Goal: Task Accomplishment & Management: Use online tool/utility

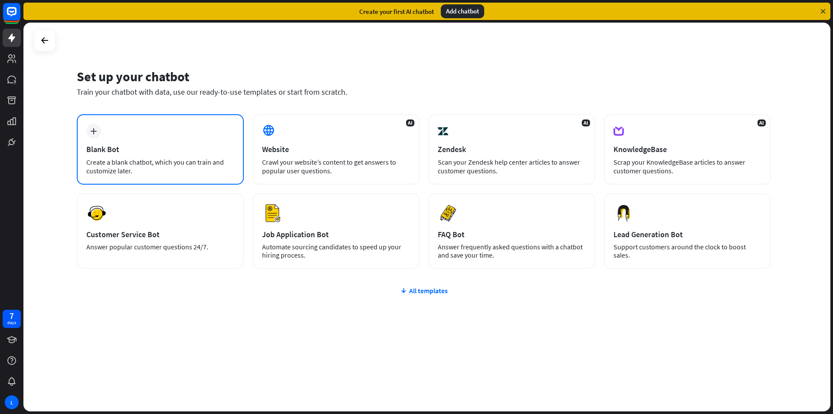
click at [105, 171] on div "Create a blank chatbot, which you can train and customize later." at bounding box center [160, 166] width 148 height 17
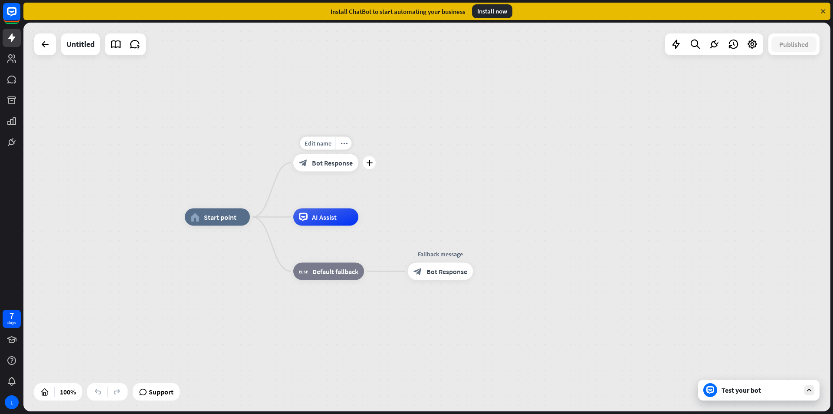
click at [323, 155] on div "block_bot_response Bot Response" at bounding box center [325, 162] width 65 height 17
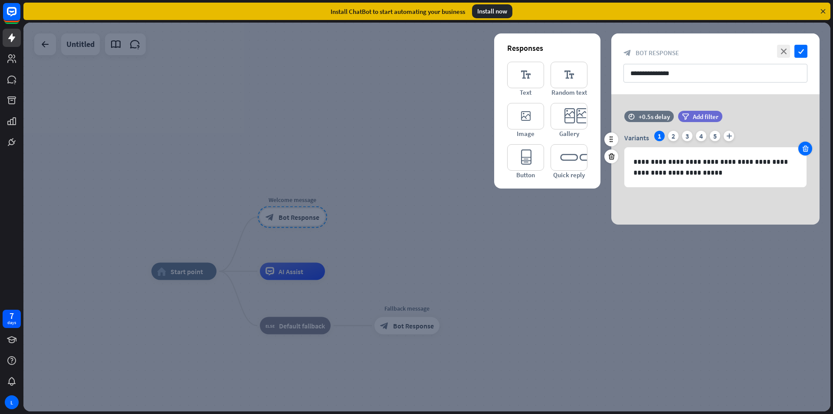
click at [804, 151] on icon at bounding box center [805, 148] width 8 height 8
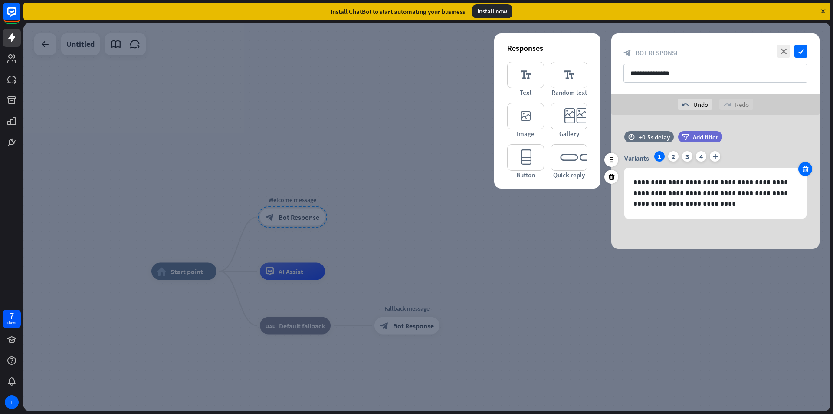
click at [804, 168] on icon at bounding box center [805, 169] width 8 height 8
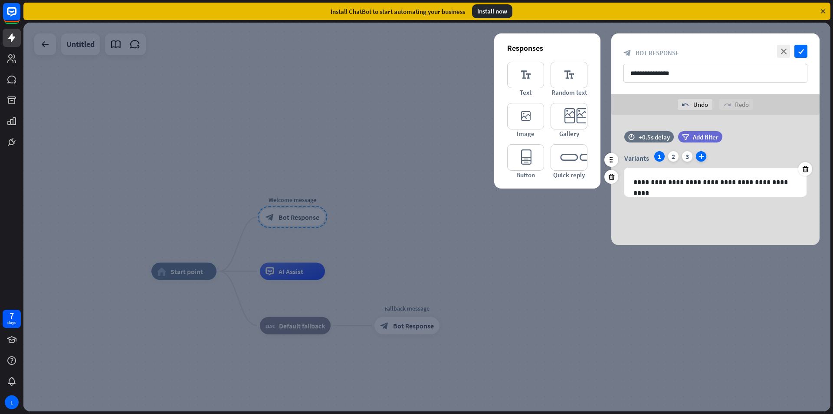
click at [698, 154] on icon "plus" at bounding box center [701, 156] width 10 height 10
click at [679, 181] on p "**********" at bounding box center [716, 182] width 164 height 11
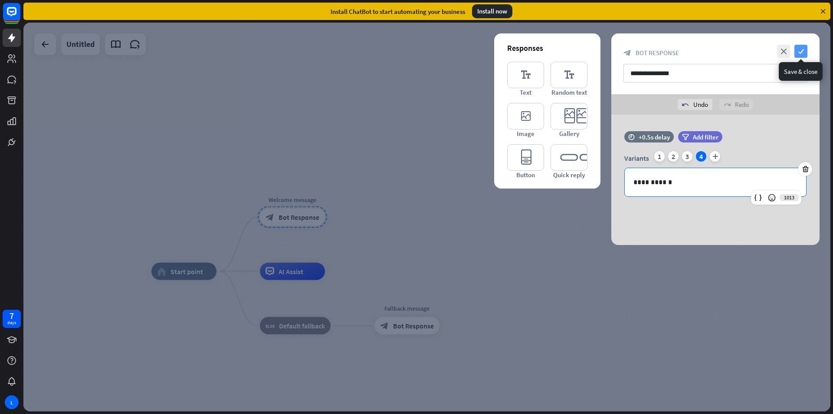
click at [803, 56] on icon "check" at bounding box center [801, 51] width 13 height 13
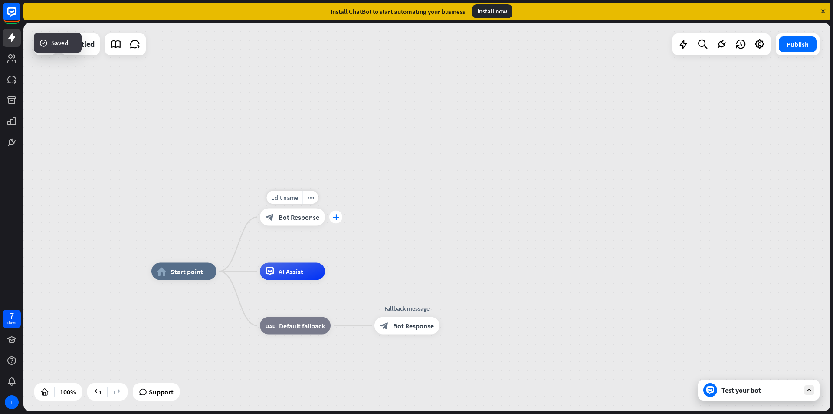
click at [341, 220] on div "plus" at bounding box center [335, 216] width 13 height 13
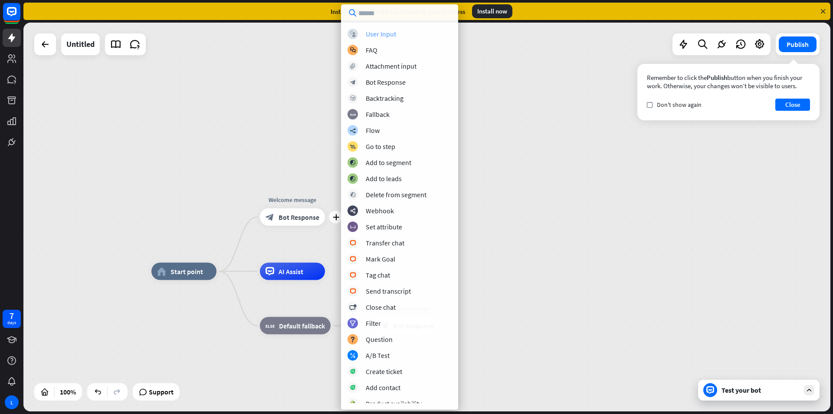
click at [386, 30] on div "User Input" at bounding box center [381, 34] width 30 height 9
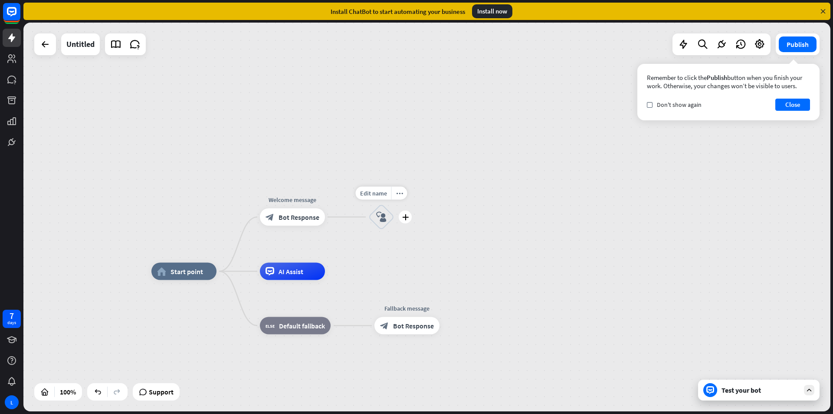
click at [383, 219] on icon "block_user_input" at bounding box center [381, 217] width 10 height 10
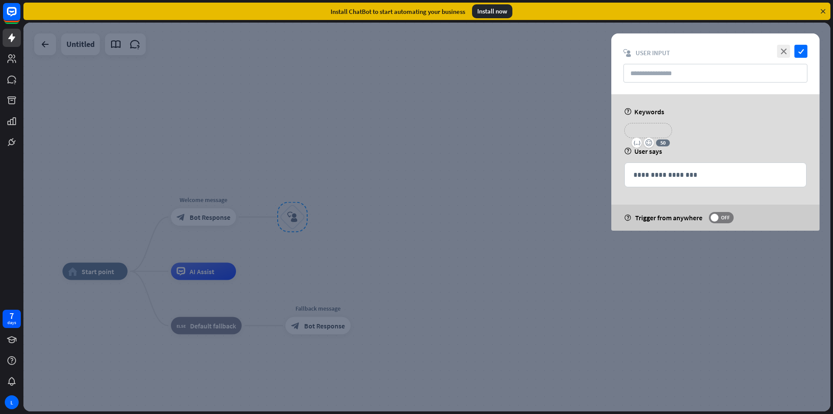
click at [667, 127] on div "**********" at bounding box center [648, 130] width 48 height 15
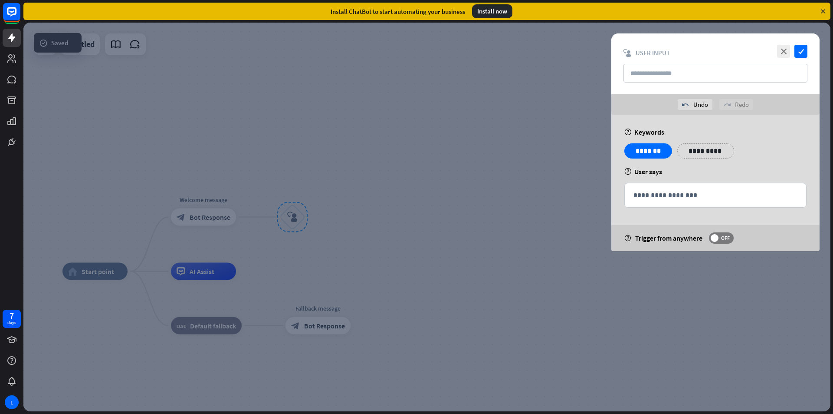
click at [793, 53] on div "close check" at bounding box center [791, 51] width 33 height 13
click at [799, 50] on icon "check" at bounding box center [801, 51] width 13 height 13
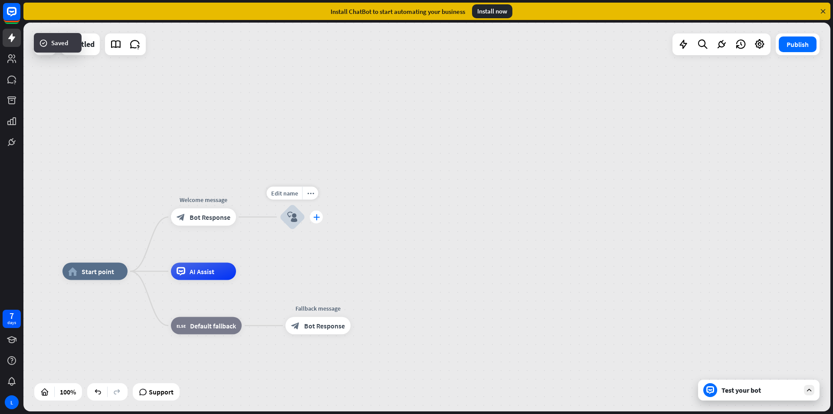
click at [322, 214] on div "plus" at bounding box center [316, 216] width 13 height 13
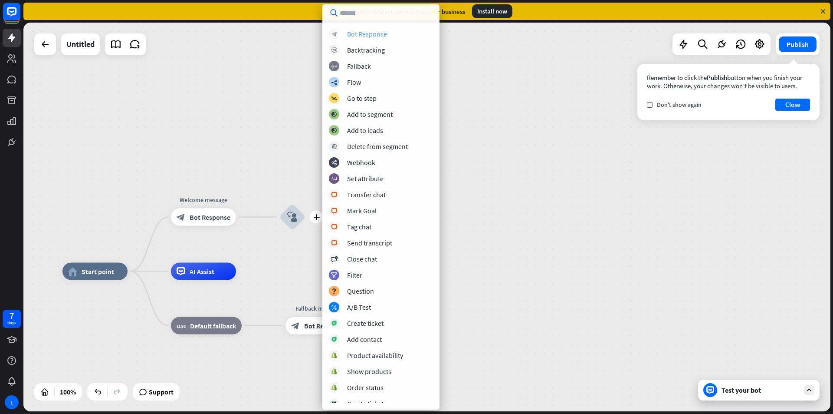
click at [385, 31] on div "Bot Response" at bounding box center [367, 34] width 40 height 9
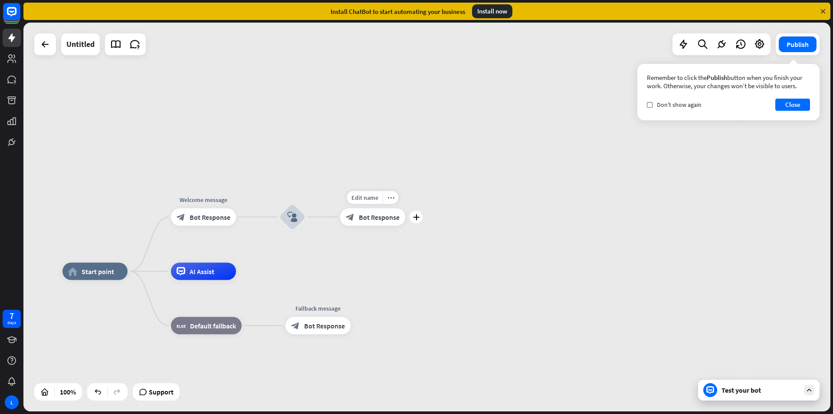
click at [368, 215] on span "Bot Response" at bounding box center [379, 217] width 41 height 9
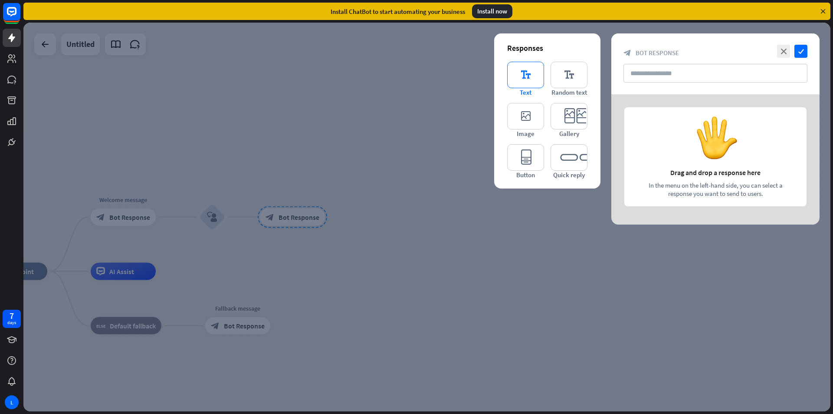
click at [519, 82] on icon "editor_text" at bounding box center [525, 75] width 37 height 26
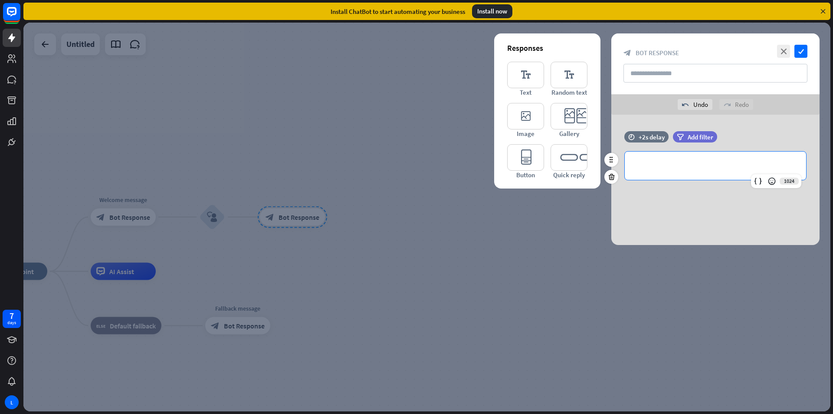
click at [686, 168] on p "**********" at bounding box center [716, 165] width 164 height 11
click at [687, 166] on p "**********" at bounding box center [716, 165] width 164 height 11
click at [715, 165] on p "**********" at bounding box center [716, 165] width 164 height 11
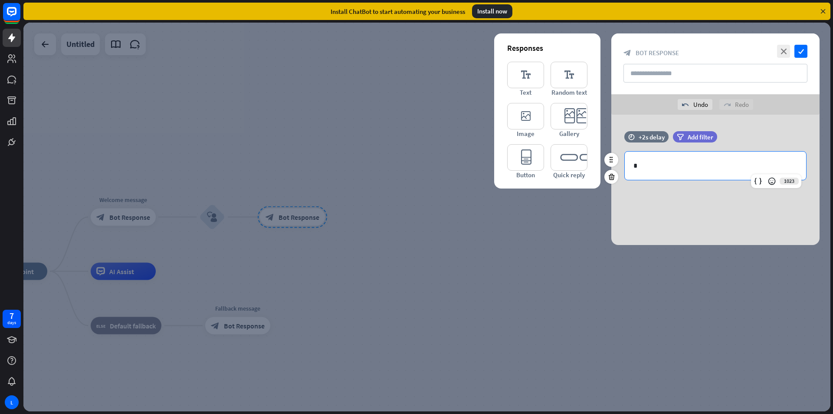
click at [715, 165] on p "*" at bounding box center [716, 165] width 164 height 11
click at [801, 50] on icon "check" at bounding box center [801, 51] width 13 height 13
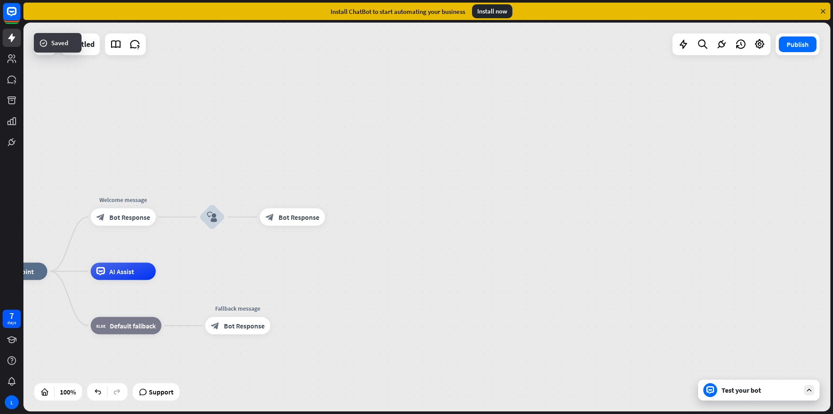
click at [757, 391] on div "Test your bot" at bounding box center [761, 389] width 78 height 9
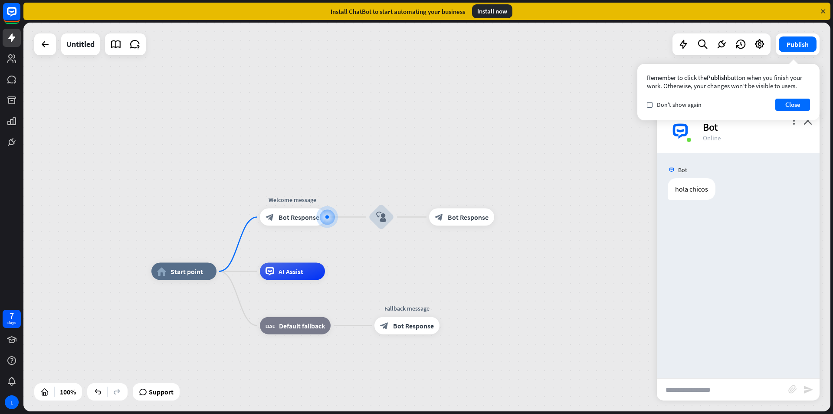
click at [706, 384] on input "text" at bounding box center [722, 389] width 131 height 22
type input "*******"
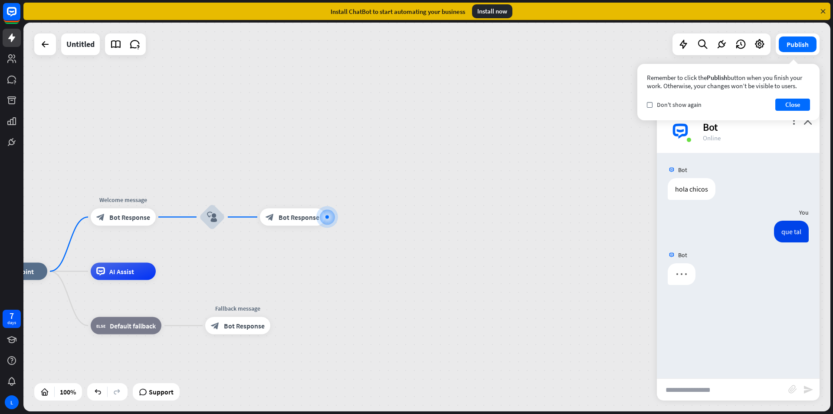
drag, startPoint x: 728, startPoint y: 329, endPoint x: 741, endPoint y: 266, distance: 64.7
click at [732, 316] on div "Bot hola chicos [DATE] 10:51 AM Show JSON You que tal [DATE] 10:51 AM Show JSON…" at bounding box center [738, 265] width 163 height 225
click at [737, 294] on div "Bot hola chicos [DATE] 10:51 AM Show JSON You que tal [DATE] 10:51 AM Show JSON…" at bounding box center [738, 265] width 163 height 225
click at [325, 226] on div "Edit name more_horiz plus block_bot_response Bot Response" at bounding box center [292, 216] width 65 height 17
click at [703, 222] on div "que tal [DATE] 10:51 AM Show JSON" at bounding box center [738, 233] width 163 height 26
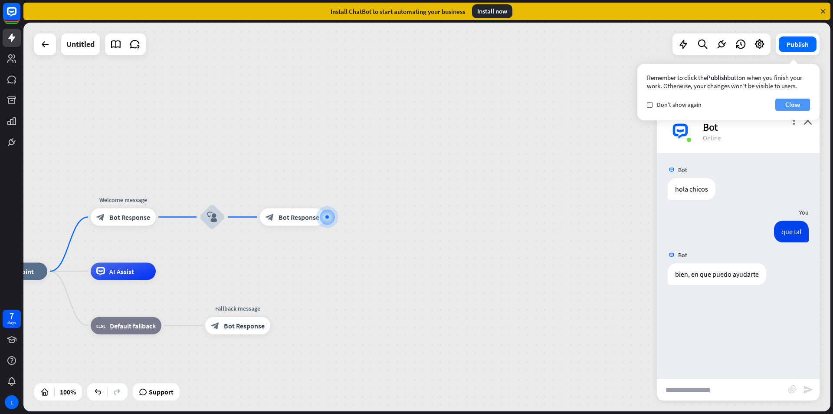
click at [796, 101] on button "Close" at bounding box center [792, 104] width 35 height 12
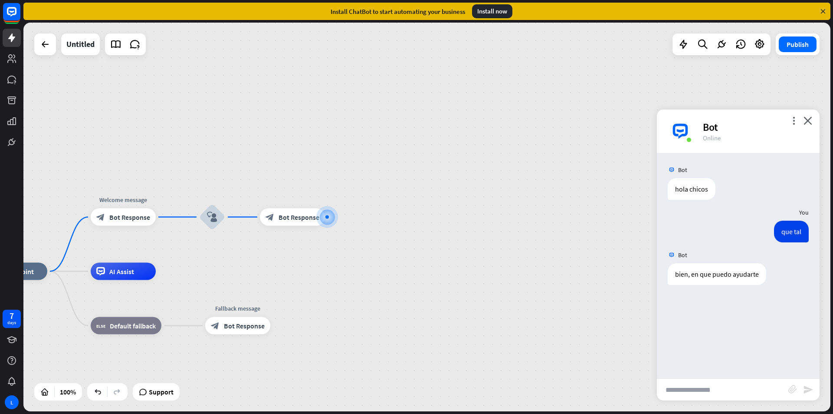
click at [812, 126] on div "more_vert close Bot Online" at bounding box center [738, 130] width 163 height 43
click at [811, 118] on icon "close" at bounding box center [808, 120] width 9 height 8
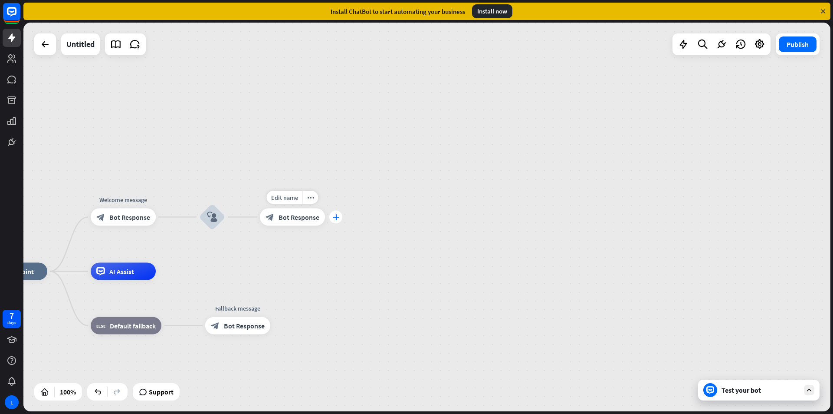
click at [336, 218] on icon "plus" at bounding box center [336, 217] width 7 height 6
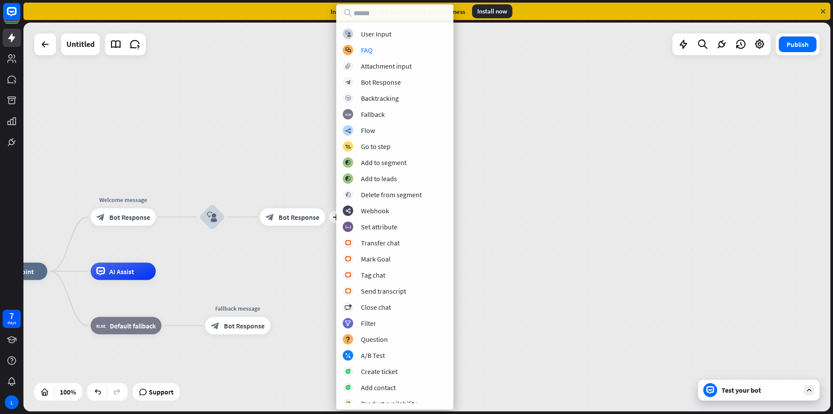
click at [402, 39] on div "block_user_input User Input block_faq FAQ block_attachment Attachment input blo…" at bounding box center [394, 216] width 117 height 374
click at [380, 31] on div "User Input" at bounding box center [376, 34] width 30 height 9
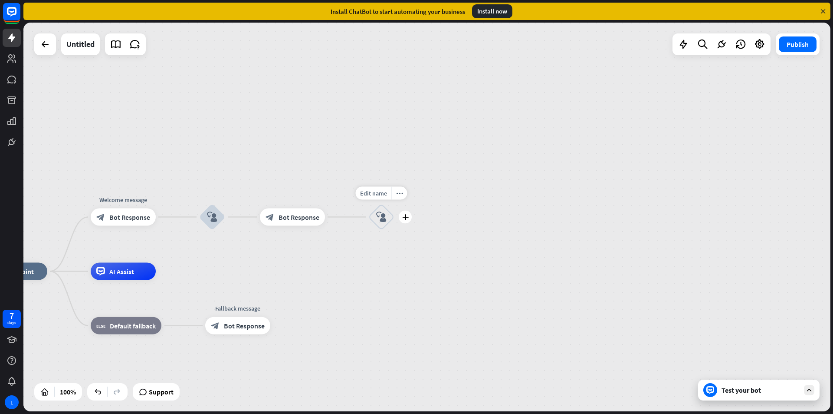
click at [382, 224] on div "block_user_input" at bounding box center [381, 217] width 26 height 26
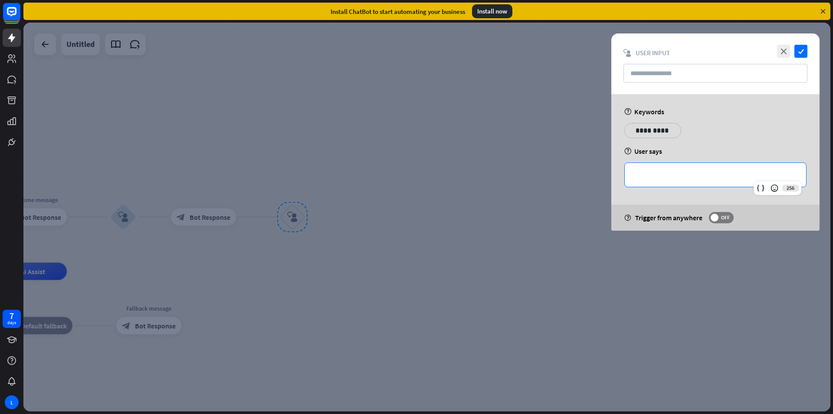
click at [689, 180] on div "**********" at bounding box center [715, 175] width 181 height 24
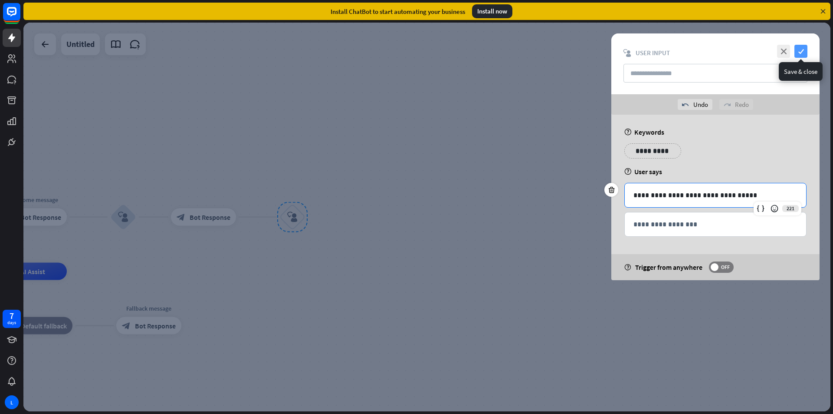
click at [802, 52] on icon "check" at bounding box center [801, 51] width 13 height 13
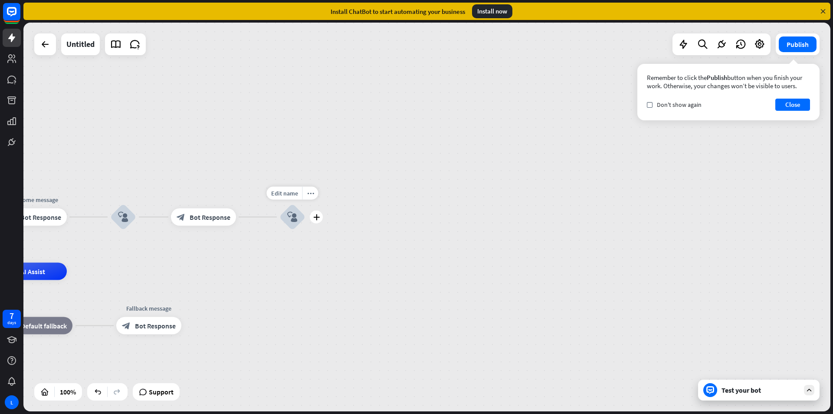
click at [317, 219] on icon "plus" at bounding box center [316, 217] width 7 height 6
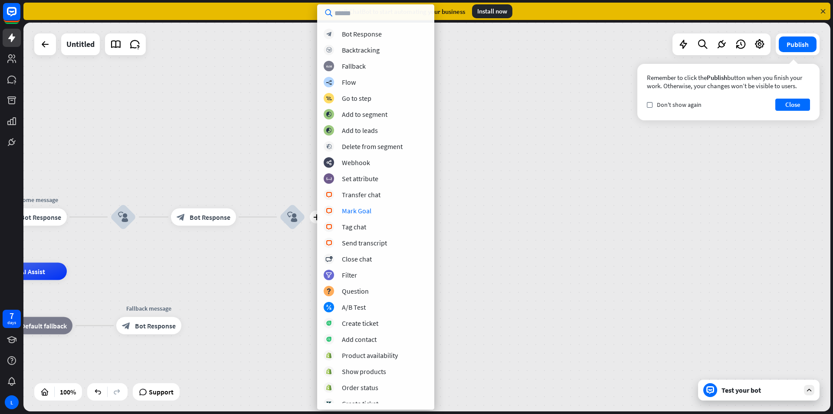
click at [290, 266] on div "home_2 Start point Welcome message block_bot_response Bot Response block_user_i…" at bounding box center [426, 217] width 807 height 388
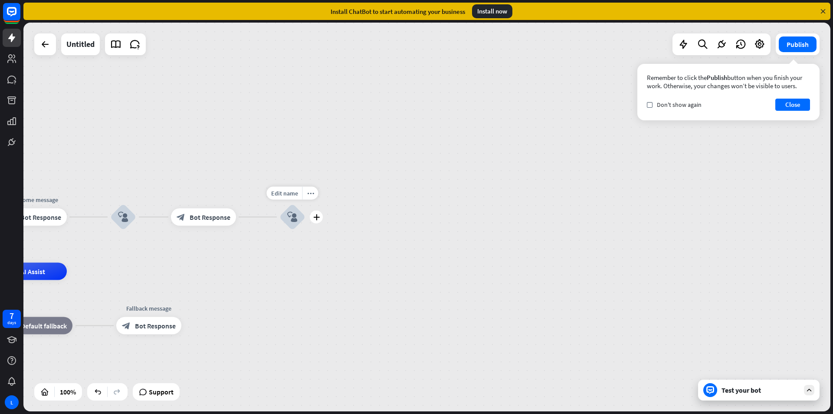
click at [305, 223] on div "Edit name more_horiz plus block_user_input" at bounding box center [292, 217] width 26 height 26
click at [315, 220] on div "plus" at bounding box center [316, 216] width 13 height 13
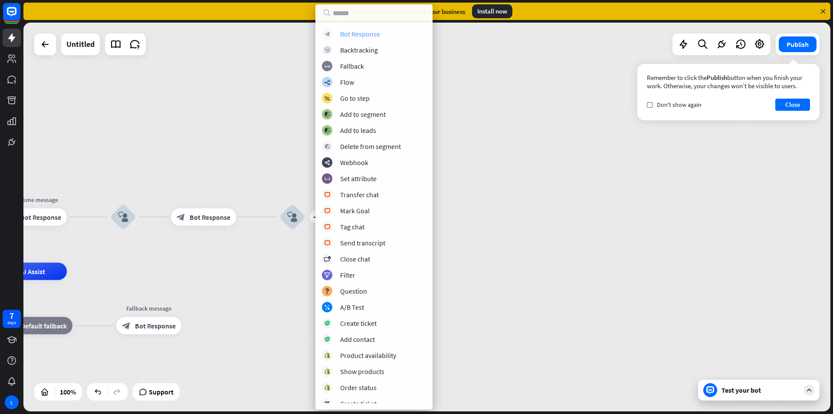
click at [365, 35] on div "Bot Response" at bounding box center [360, 34] width 40 height 9
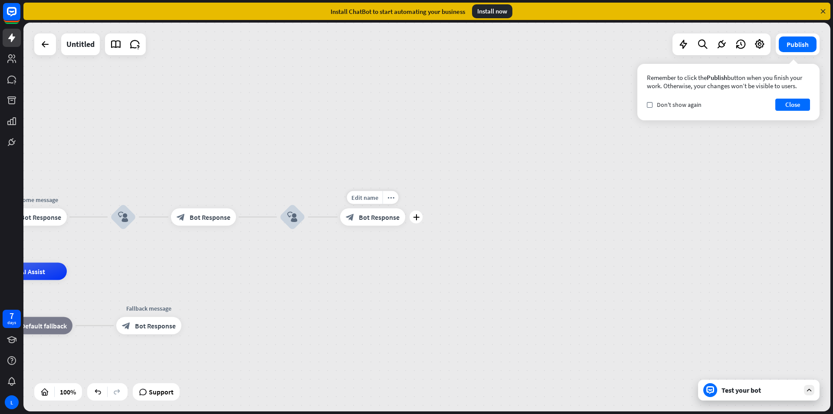
click at [397, 216] on span "Bot Response" at bounding box center [379, 217] width 41 height 9
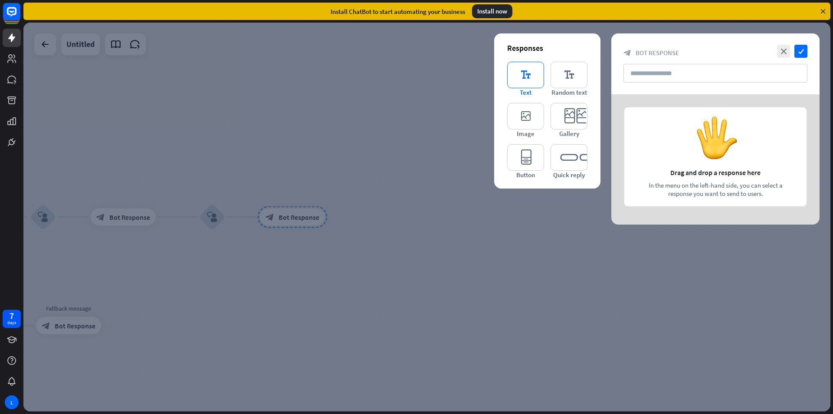
click at [517, 72] on icon "editor_text" at bounding box center [525, 75] width 37 height 26
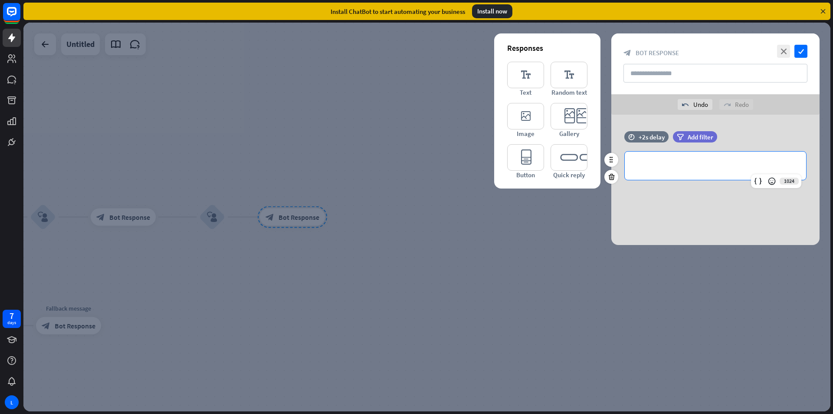
click at [666, 171] on div "**********" at bounding box center [715, 165] width 181 height 28
click at [802, 51] on icon "check" at bounding box center [801, 51] width 13 height 13
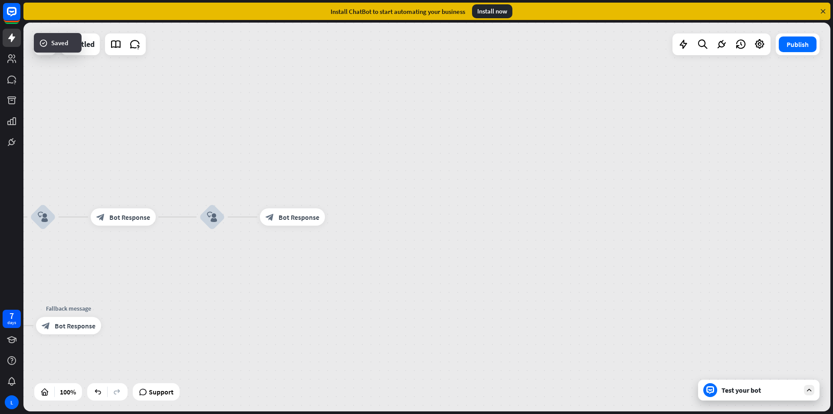
click at [801, 36] on div "Publish" at bounding box center [798, 44] width 44 height 22
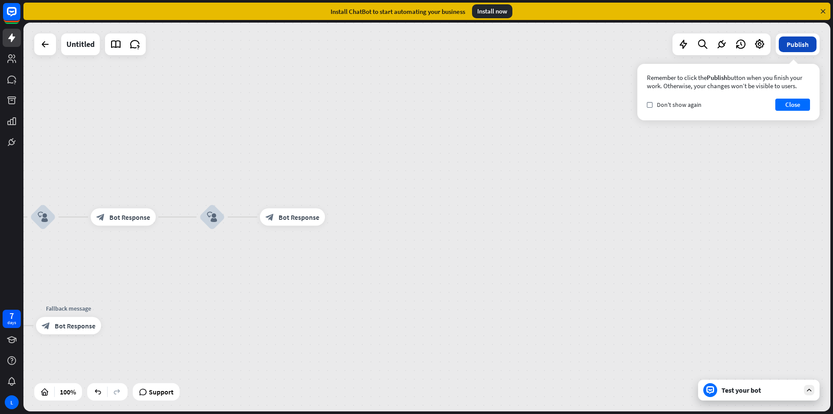
click at [797, 46] on button "Publish" at bounding box center [798, 44] width 38 height 16
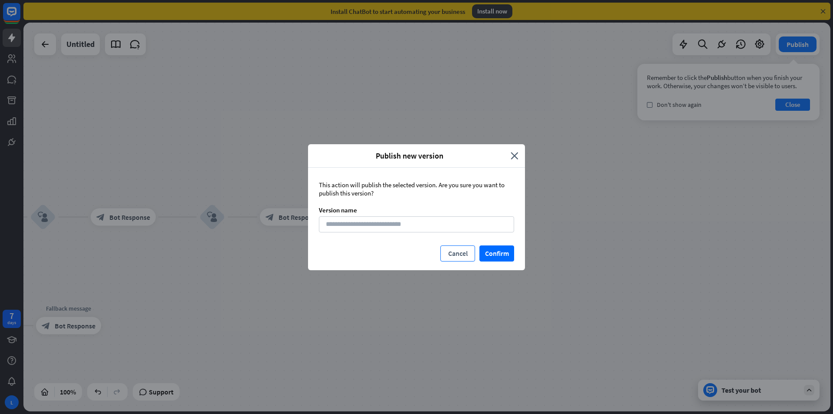
click at [453, 255] on button "Cancel" at bounding box center [457, 253] width 35 height 16
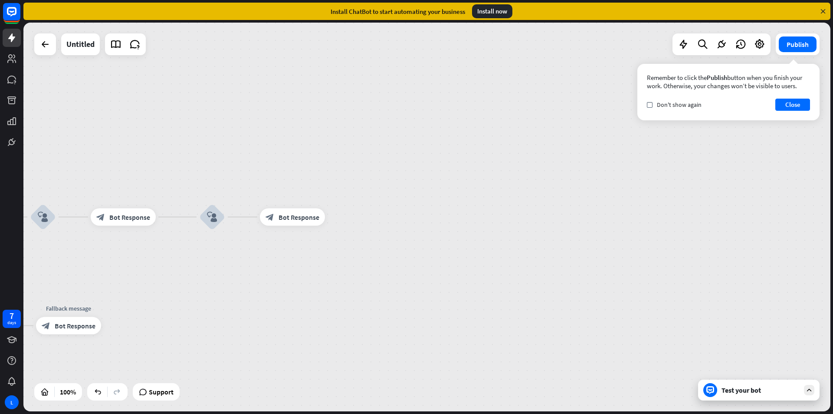
click at [833, 180] on div "home_2 Start point Welcome message block_bot_response Bot Response block_user_i…" at bounding box center [428, 218] width 810 height 391
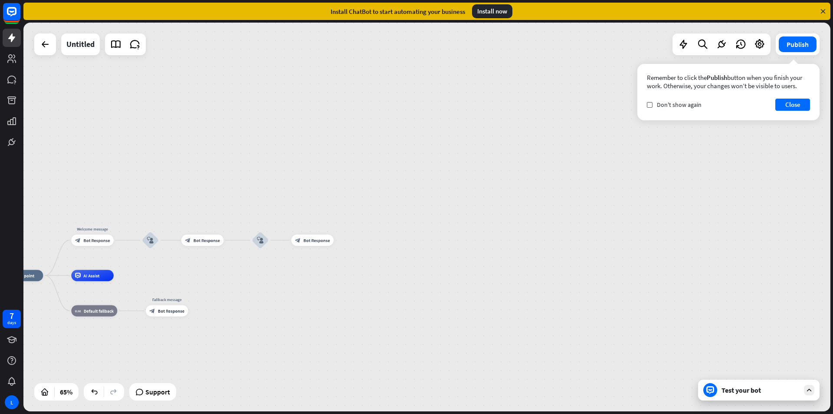
click at [748, 387] on div "Test your bot" at bounding box center [761, 389] width 78 height 9
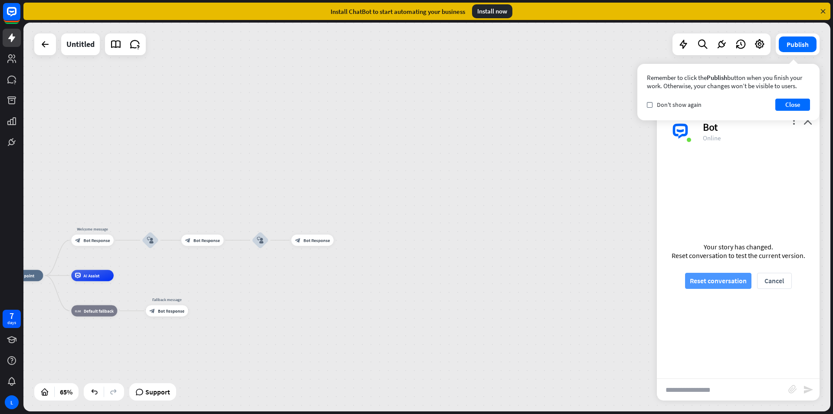
click at [738, 273] on button "Reset conversation" at bounding box center [718, 281] width 66 height 16
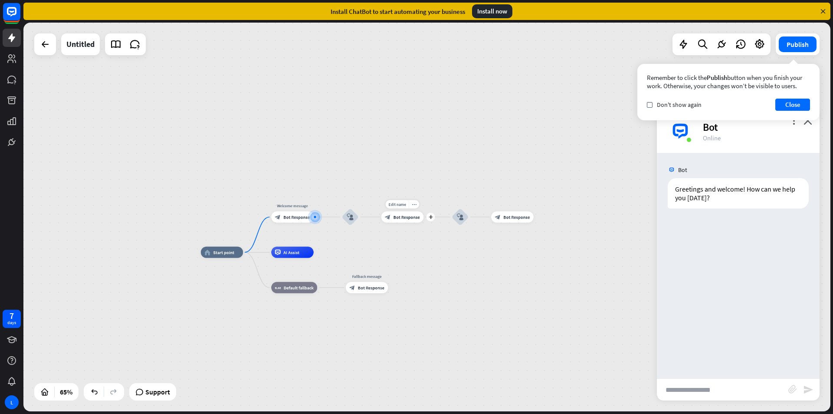
click at [392, 218] on div "block_bot_response Bot Response" at bounding box center [402, 216] width 43 height 11
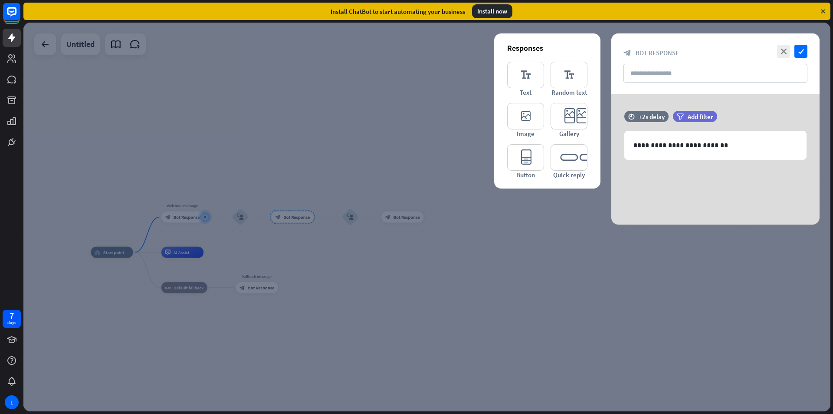
click at [402, 215] on div at bounding box center [426, 217] width 807 height 388
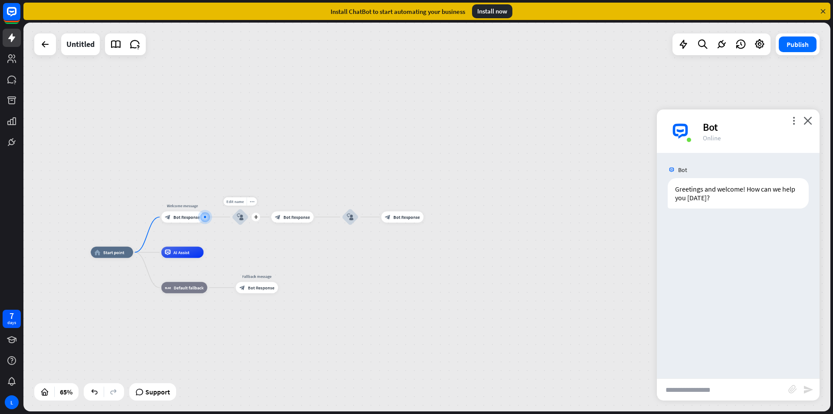
click at [246, 215] on div "block_user_input" at bounding box center [240, 216] width 17 height 17
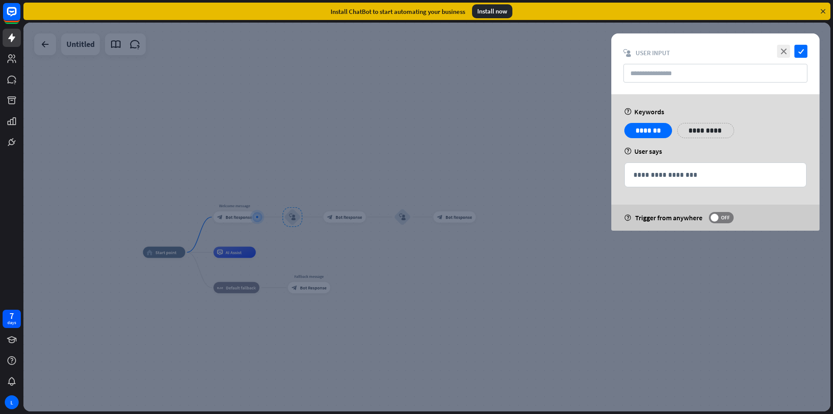
click at [525, 176] on div at bounding box center [426, 217] width 807 height 388
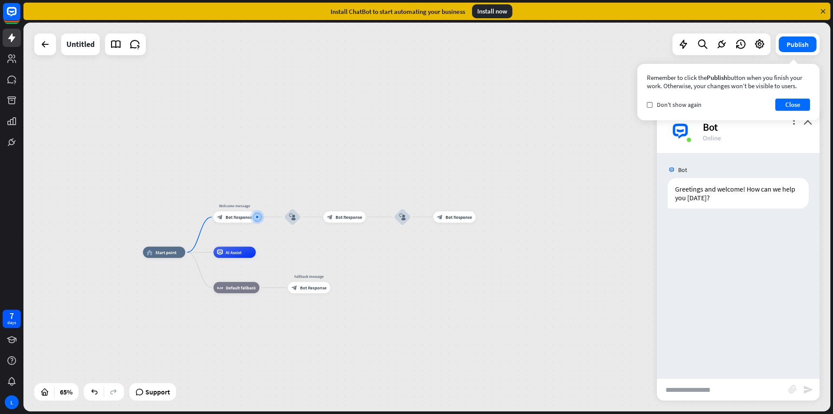
click at [724, 385] on input "text" at bounding box center [722, 389] width 131 height 22
type input "******"
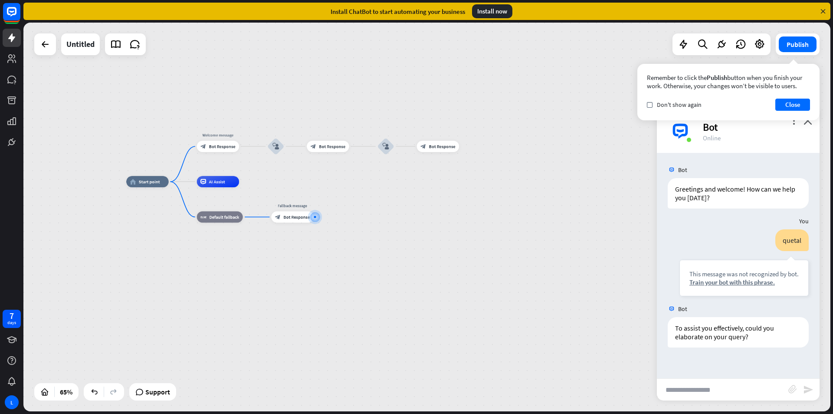
click at [352, 174] on div "home_2 Start point Welcome message block_bot_response Bot Response block_user_i…" at bounding box center [426, 217] width 807 height 388
click at [210, 152] on div "Edit name more_horiz plus block_bot_response Bot Response" at bounding box center [218, 146] width 43 height 11
click at [325, 149] on span "Bot Response" at bounding box center [332, 147] width 26 height 6
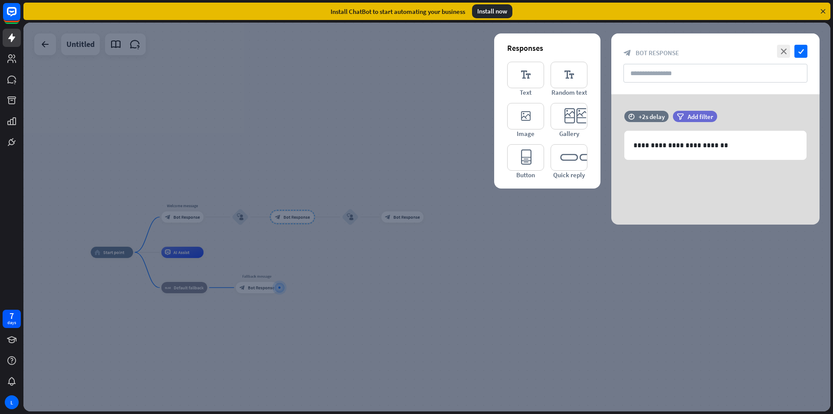
click at [755, 361] on div at bounding box center [426, 217] width 807 height 388
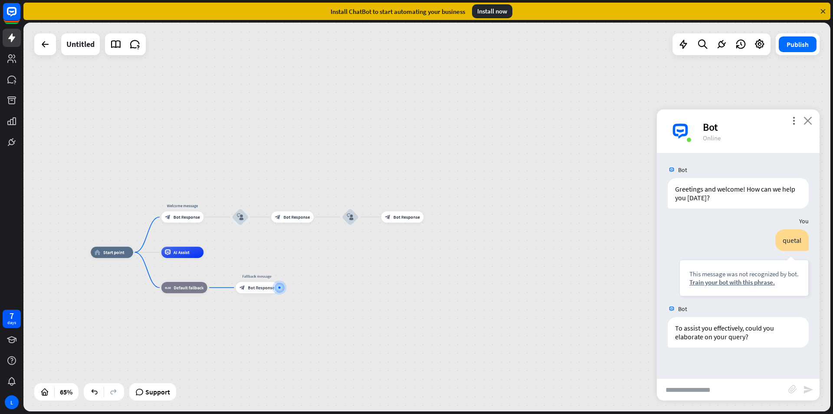
click at [810, 119] on icon "close" at bounding box center [808, 120] width 9 height 8
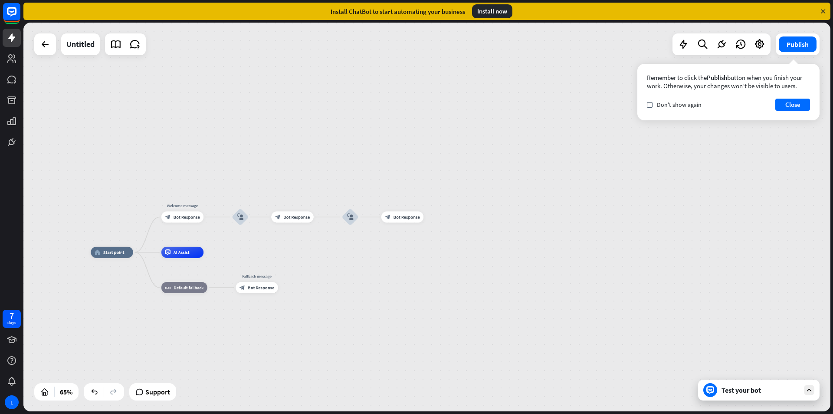
click at [810, 387] on icon at bounding box center [809, 390] width 8 height 8
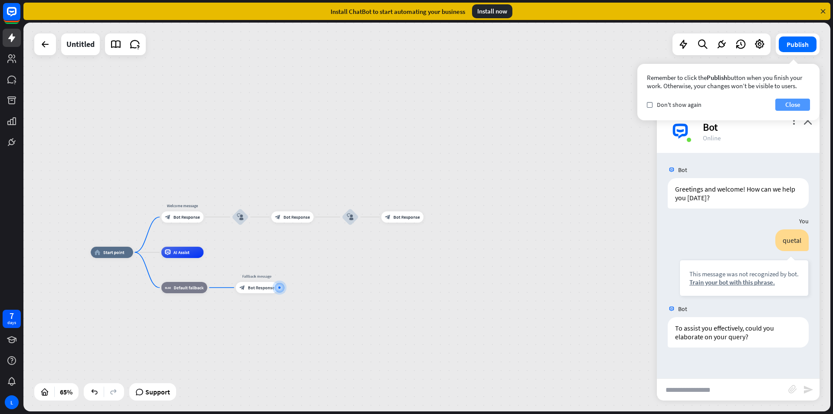
click at [791, 100] on button "Close" at bounding box center [792, 104] width 35 height 12
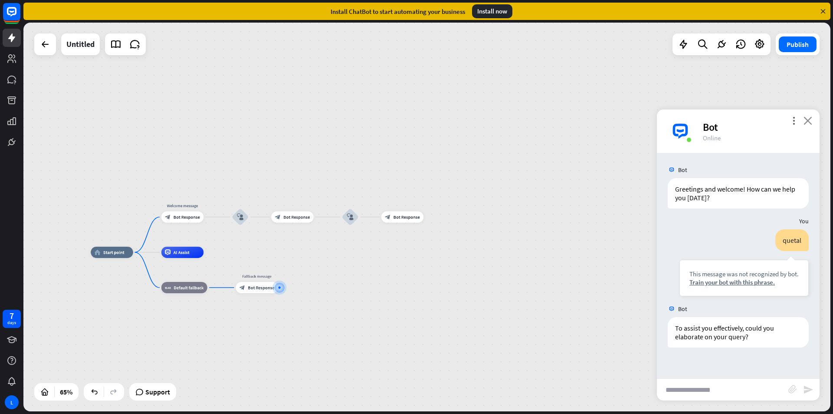
click at [809, 118] on icon "close" at bounding box center [808, 120] width 9 height 8
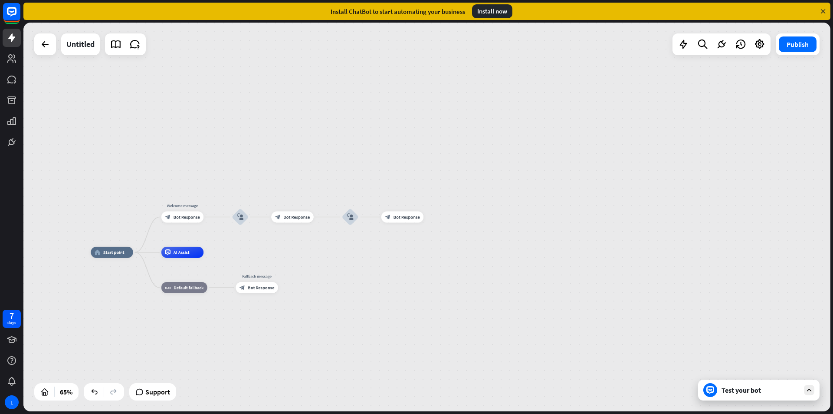
click at [712, 391] on icon at bounding box center [710, 390] width 8 height 8
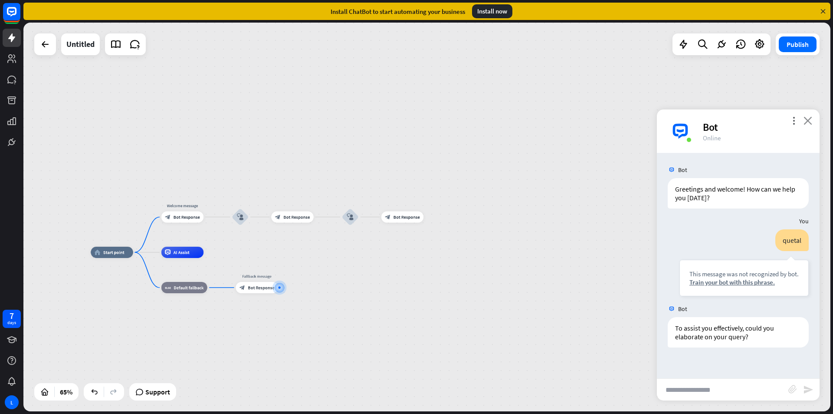
click at [811, 121] on icon "close" at bounding box center [808, 120] width 9 height 8
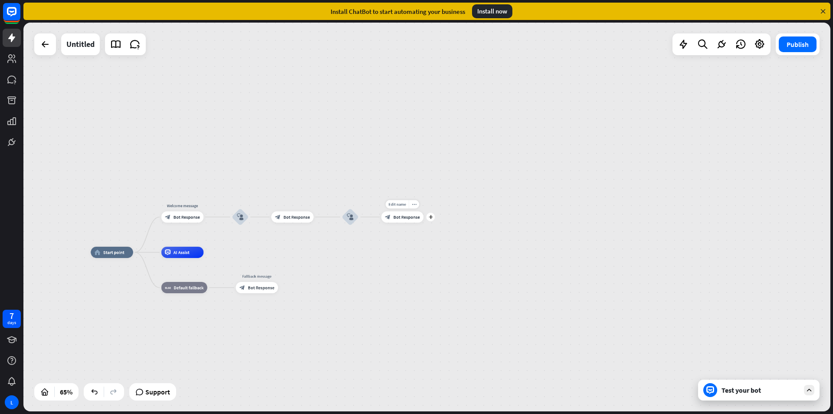
click at [416, 221] on div "block_bot_response Bot Response" at bounding box center [402, 216] width 43 height 11
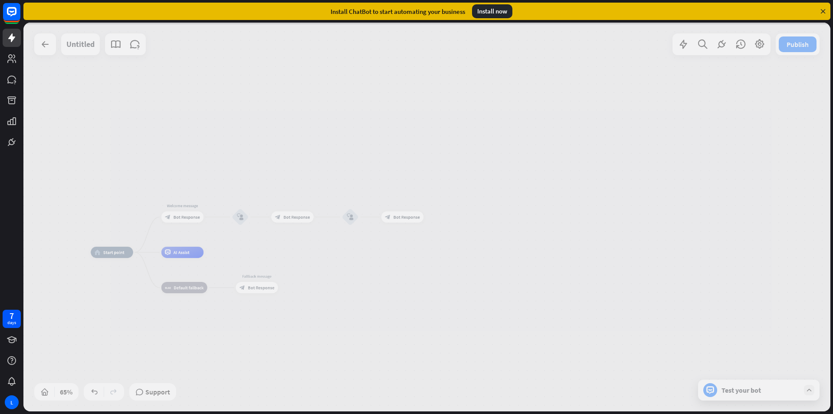
click at [417, 210] on div at bounding box center [426, 217] width 807 height 388
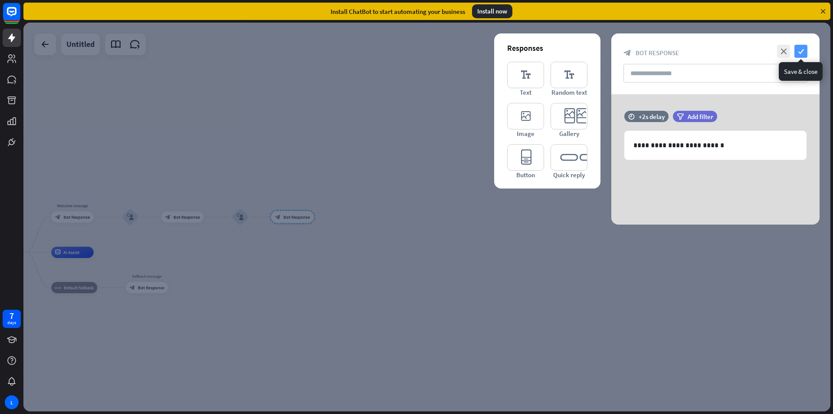
click at [804, 47] on icon "check" at bounding box center [801, 51] width 13 height 13
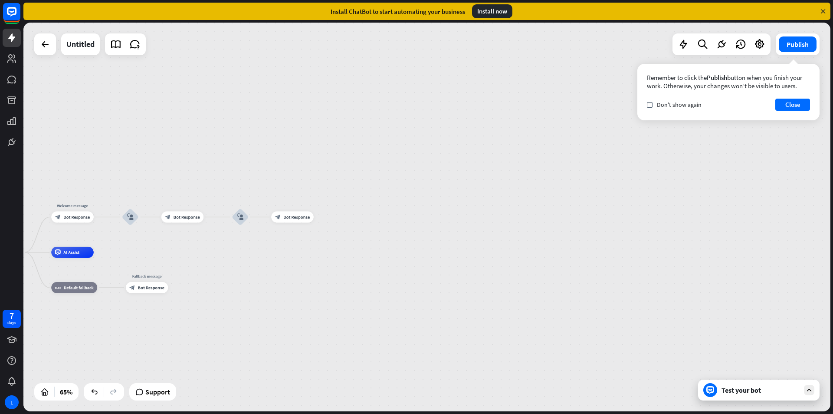
click at [279, 311] on div "home_2 Start point Welcome message block_bot_response Bot Response block_user_i…" at bounding box center [243, 378] width 525 height 253
click at [97, 400] on div at bounding box center [104, 391] width 40 height 17
click at [94, 388] on icon at bounding box center [94, 391] width 9 height 9
click at [99, 393] on div at bounding box center [94, 391] width 14 height 14
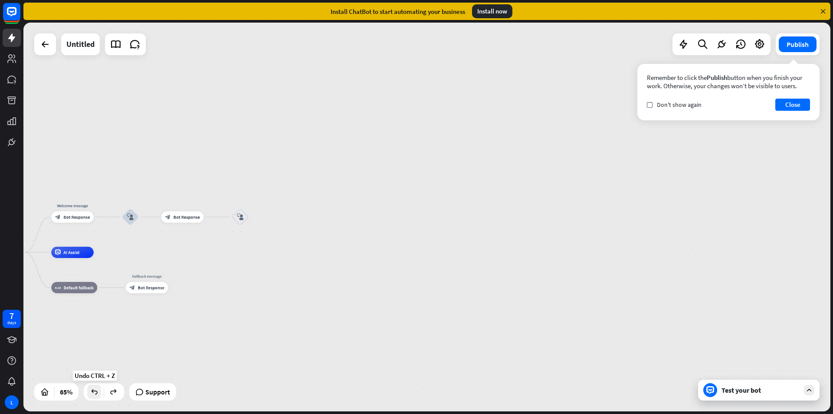
click at [97, 393] on icon at bounding box center [94, 391] width 9 height 9
click at [96, 388] on icon at bounding box center [94, 391] width 9 height 9
click at [93, 389] on icon at bounding box center [94, 391] width 9 height 9
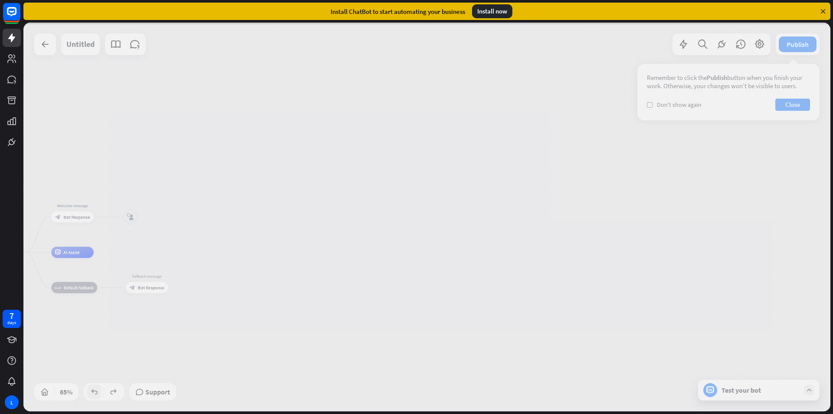
click at [93, 389] on div at bounding box center [426, 217] width 807 height 388
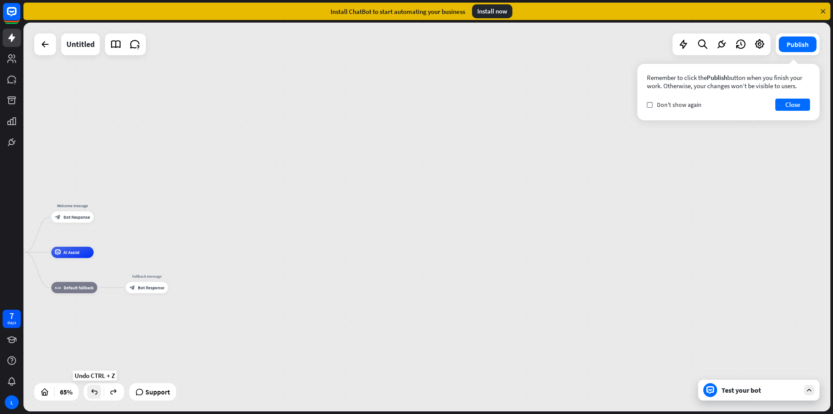
click at [93, 389] on icon at bounding box center [94, 391] width 9 height 9
click at [99, 211] on icon "plus" at bounding box center [99, 213] width 5 height 4
click at [343, 195] on div "home_2 Start point Welcome message block_bot_response Bot Response AI Assist bl…" at bounding box center [426, 217] width 807 height 388
click at [73, 212] on span "Bot Response" at bounding box center [73, 213] width 29 height 6
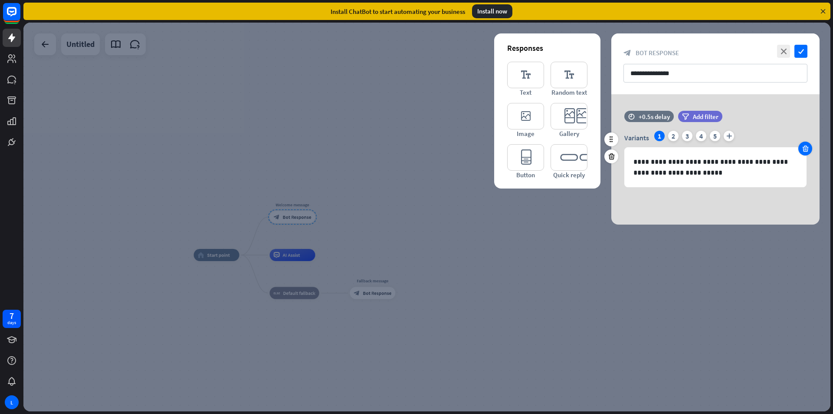
click at [810, 148] on div at bounding box center [805, 148] width 14 height 14
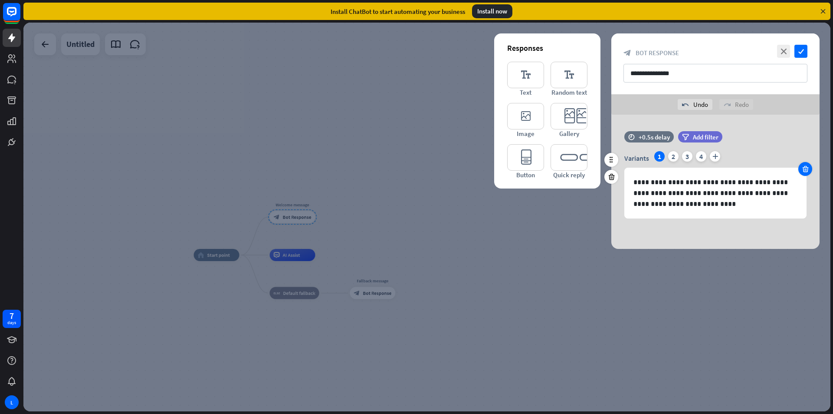
click at [810, 165] on div at bounding box center [805, 169] width 14 height 14
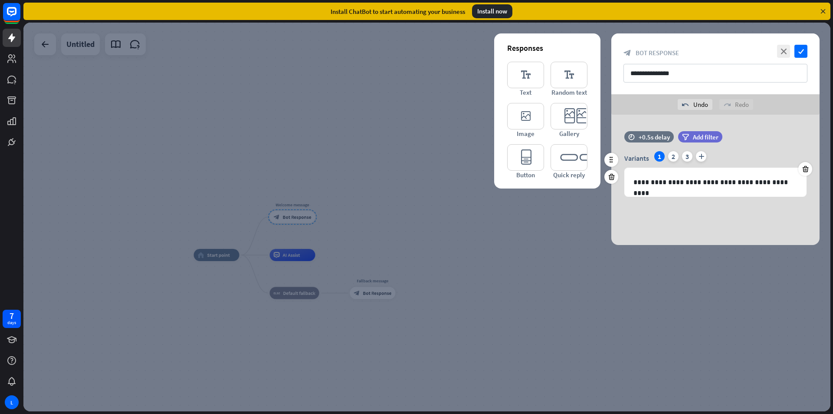
click at [701, 150] on div "filter Add filter" at bounding box center [722, 141] width 88 height 20
click at [700, 155] on icon "plus" at bounding box center [701, 156] width 10 height 10
click at [678, 177] on p "**********" at bounding box center [716, 182] width 164 height 11
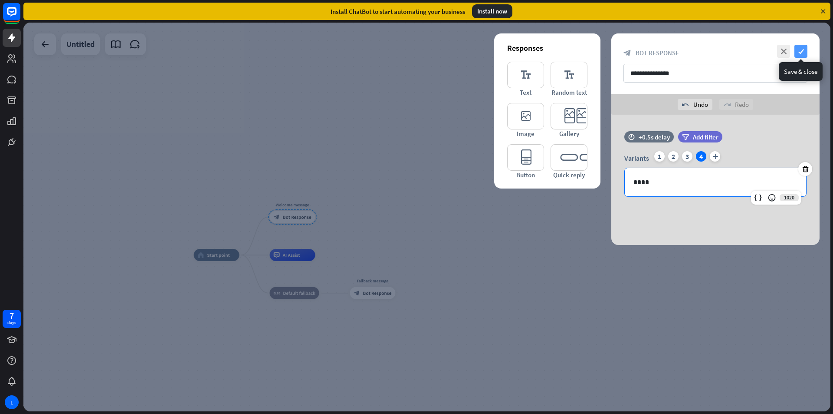
click at [798, 49] on icon "check" at bounding box center [801, 51] width 13 height 13
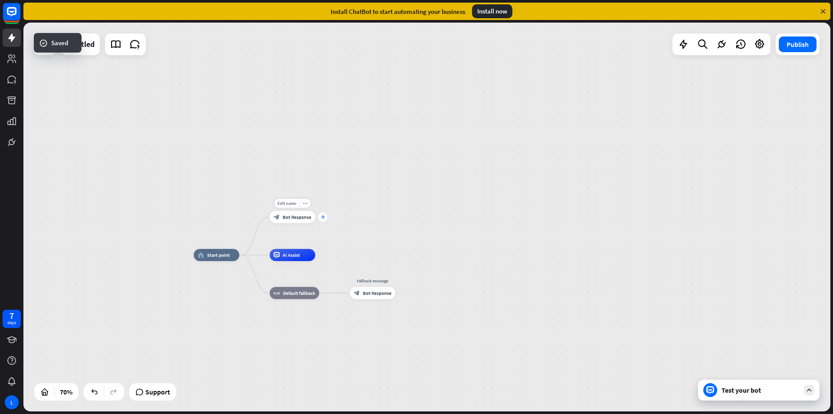
click at [322, 217] on icon "plus" at bounding box center [323, 217] width 5 height 4
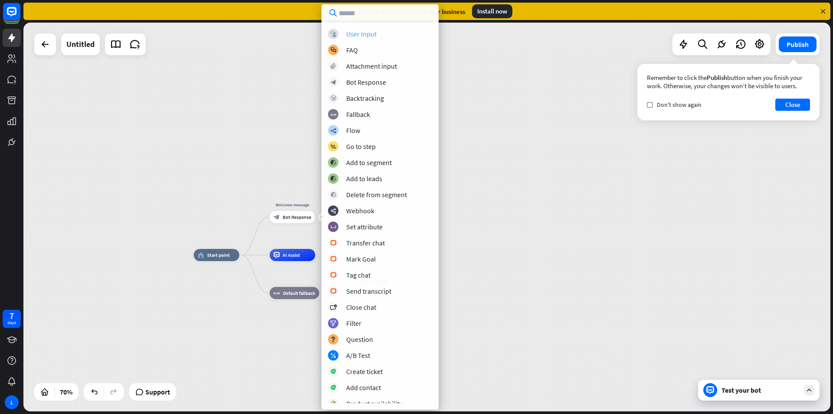
click at [358, 34] on div "User Input" at bounding box center [361, 34] width 30 height 9
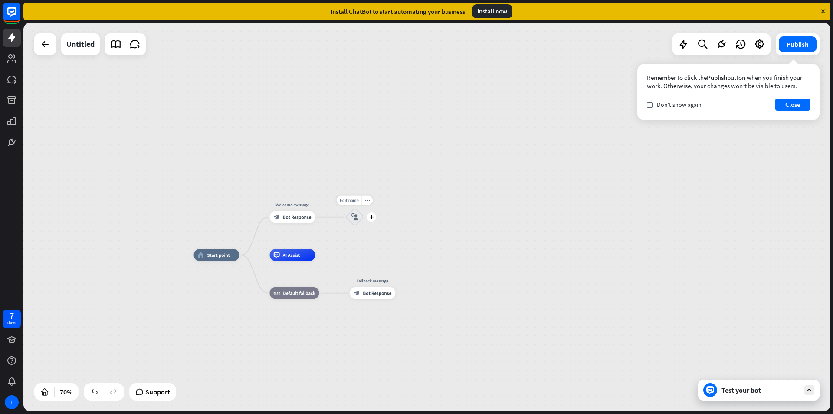
click at [356, 217] on icon "block_user_input" at bounding box center [354, 216] width 7 height 7
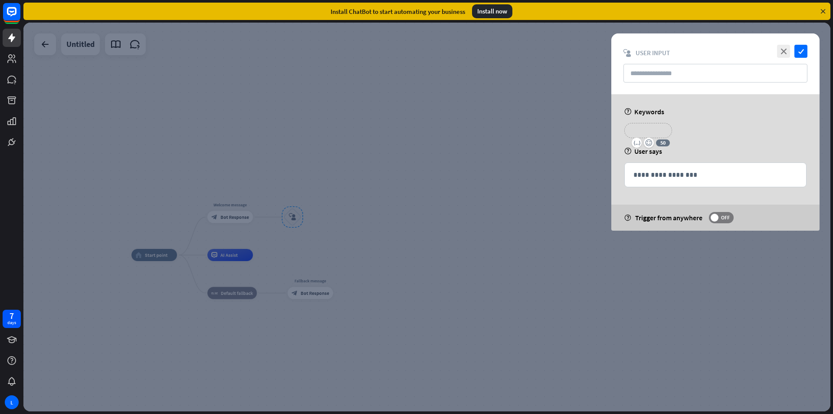
click at [662, 134] on p "**********" at bounding box center [648, 130] width 35 height 11
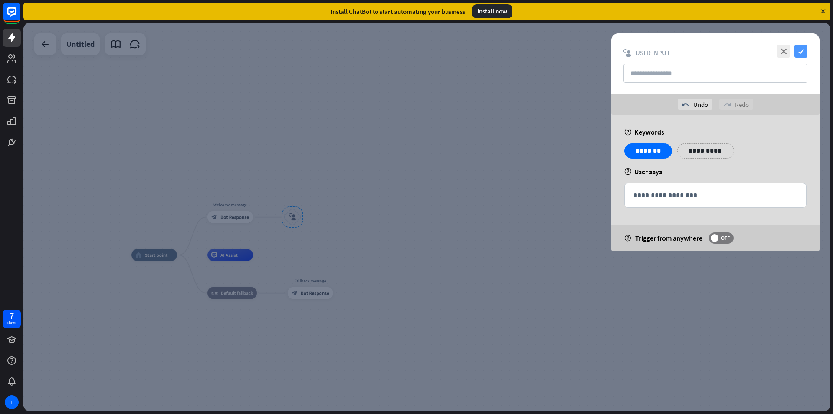
click at [803, 49] on icon "check" at bounding box center [801, 51] width 13 height 13
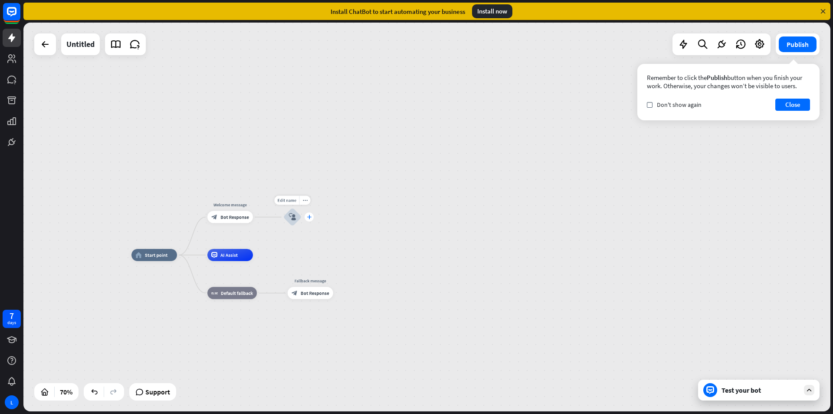
click at [309, 214] on div "plus" at bounding box center [309, 216] width 9 height 9
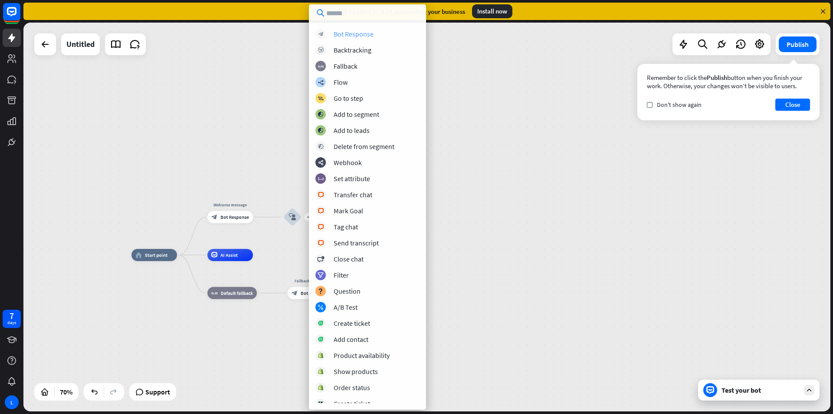
click at [355, 34] on div "Bot Response" at bounding box center [354, 34] width 40 height 9
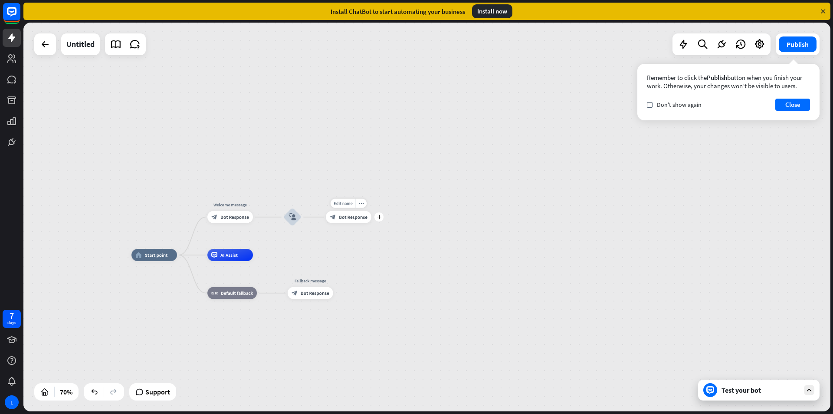
click at [354, 216] on span "Bot Response" at bounding box center [353, 217] width 29 height 6
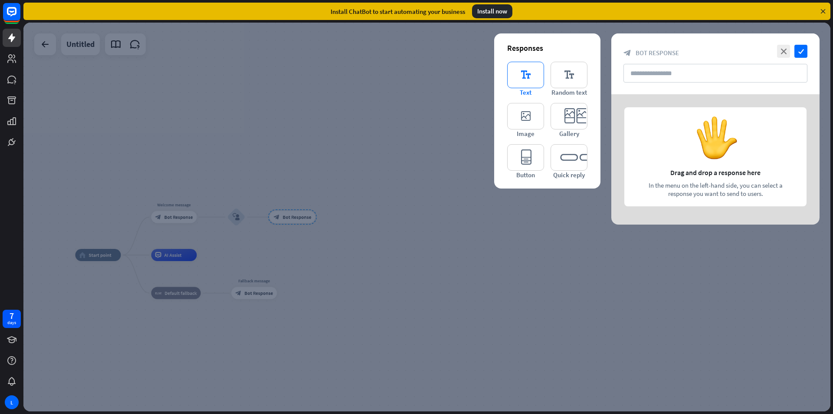
click at [524, 79] on icon "editor_text" at bounding box center [525, 75] width 37 height 26
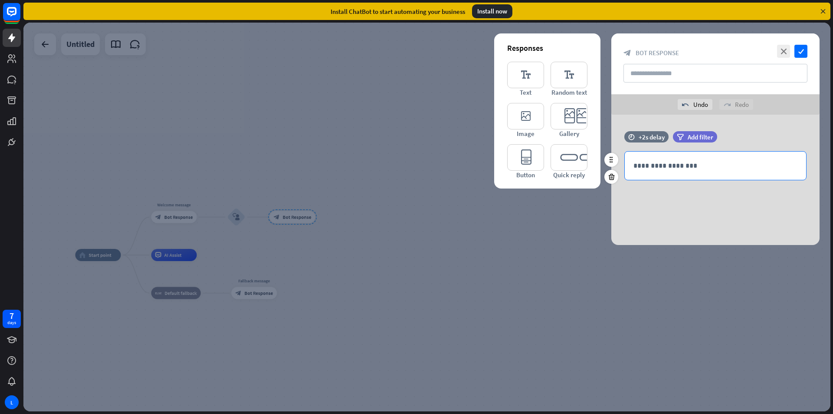
click at [675, 160] on div "**********" at bounding box center [715, 165] width 181 height 28
drag, startPoint x: 831, startPoint y: 44, endPoint x: 833, endPoint y: 35, distance: 9.6
click at [833, 39] on div "home_2 Start point Welcome message block_bot_response Bot Response block_user_i…" at bounding box center [428, 218] width 810 height 391
click at [802, 44] on div "close check block_bot_response Bot Response" at bounding box center [715, 63] width 208 height 61
click at [800, 54] on icon "check" at bounding box center [801, 51] width 13 height 13
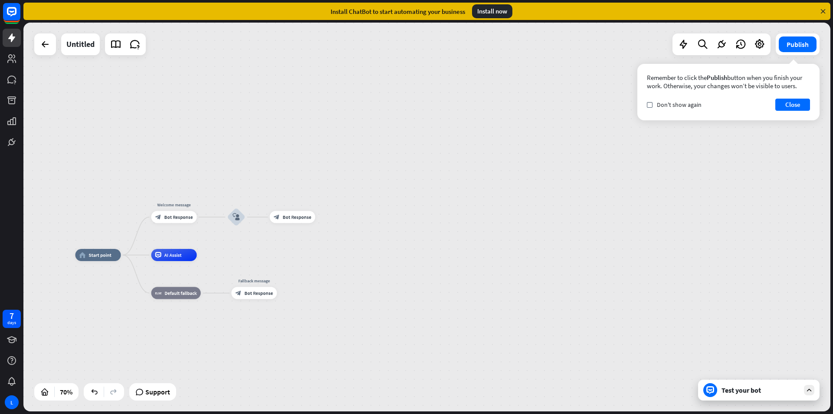
click at [747, 397] on div "Test your bot" at bounding box center [758, 389] width 121 height 21
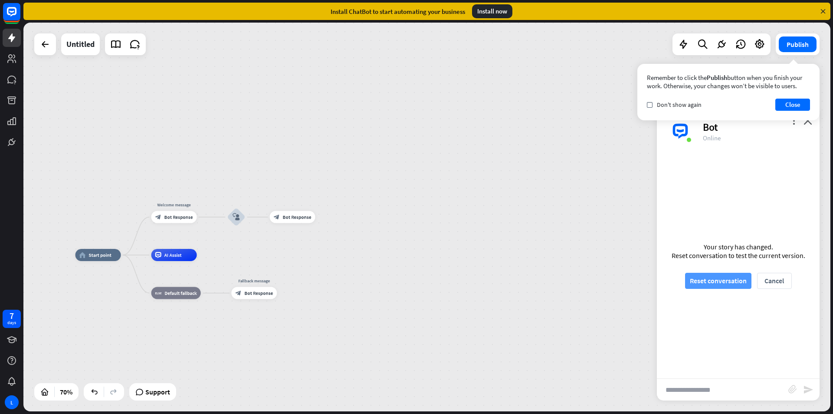
click at [719, 276] on button "Reset conversation" at bounding box center [718, 281] width 66 height 16
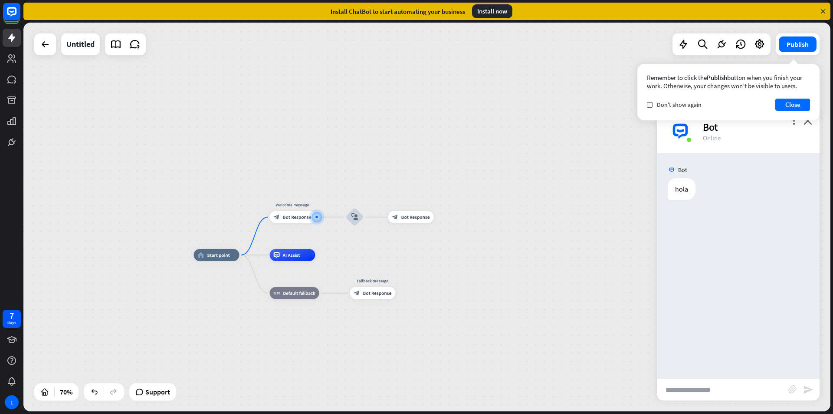
click at [687, 403] on div "home_2 Start point Welcome message block_bot_response Bot Response block_user_i…" at bounding box center [476, 391] width 565 height 272
click at [690, 392] on input "text" at bounding box center [722, 389] width 131 height 22
type input "****"
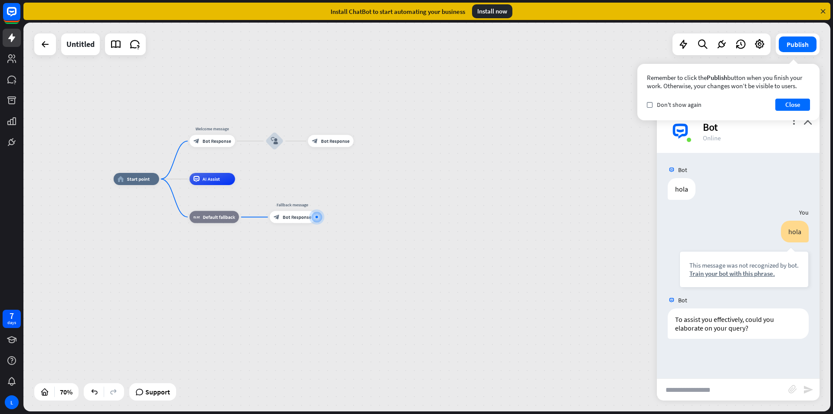
click at [506, 295] on div "home_2 Start point Welcome message block_bot_response Bot Response block_user_i…" at bounding box center [396, 315] width 565 height 272
click at [788, 105] on button "Close" at bounding box center [792, 104] width 35 height 12
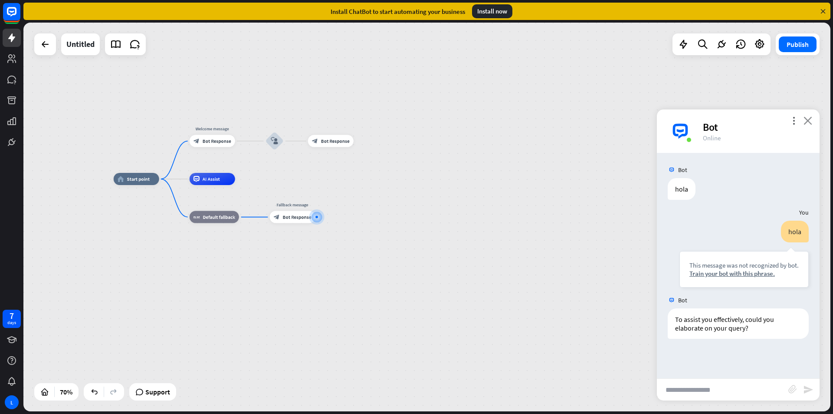
click at [804, 123] on icon "close" at bounding box center [808, 120] width 9 height 8
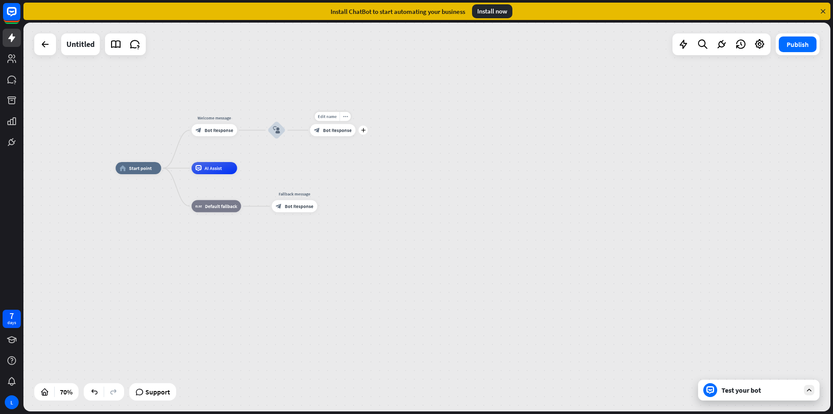
click at [335, 133] on span "Bot Response" at bounding box center [337, 130] width 29 height 6
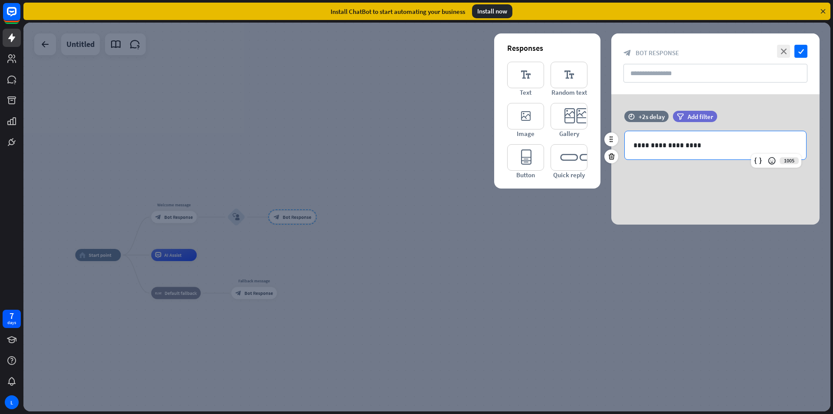
click at [728, 150] on p "**********" at bounding box center [716, 145] width 164 height 11
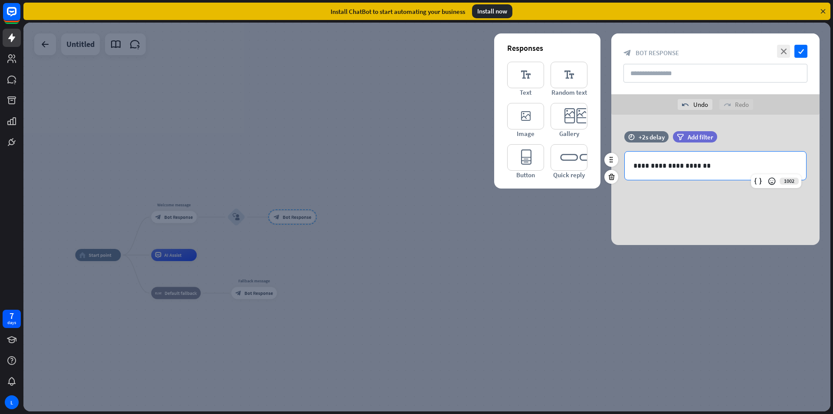
click at [636, 165] on p "**********" at bounding box center [716, 165] width 164 height 11
click at [631, 165] on div "**********" at bounding box center [715, 165] width 181 height 28
click at [802, 52] on icon "check" at bounding box center [801, 51] width 13 height 13
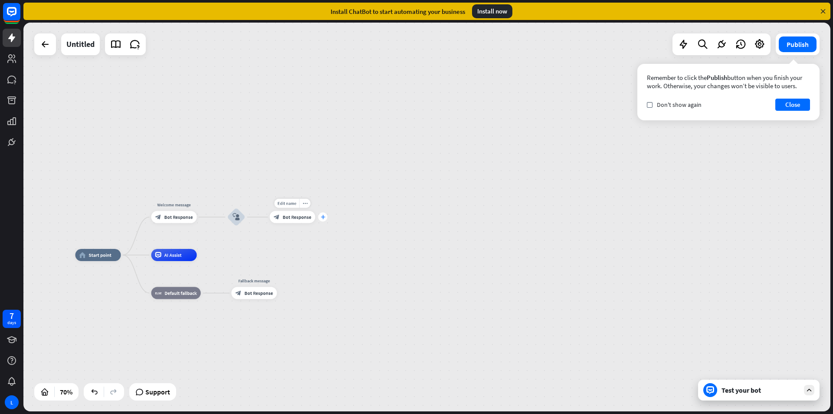
click at [325, 220] on div "plus" at bounding box center [322, 216] width 9 height 9
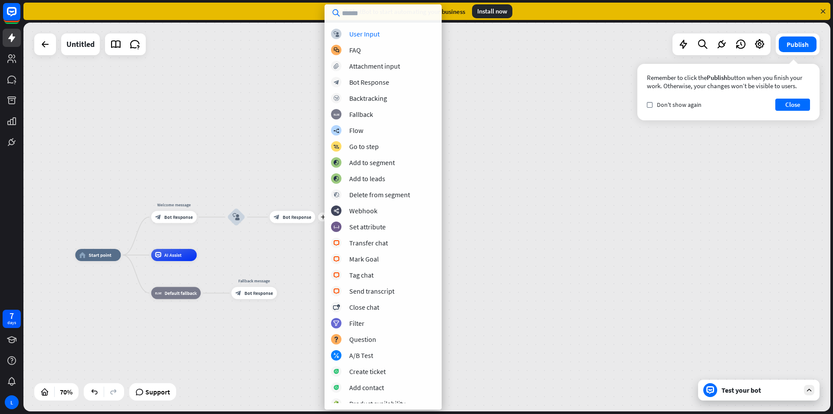
click at [125, 163] on div "home_2 Start point Welcome message block_bot_response Bot Response block_user_i…" at bounding box center [426, 217] width 807 height 388
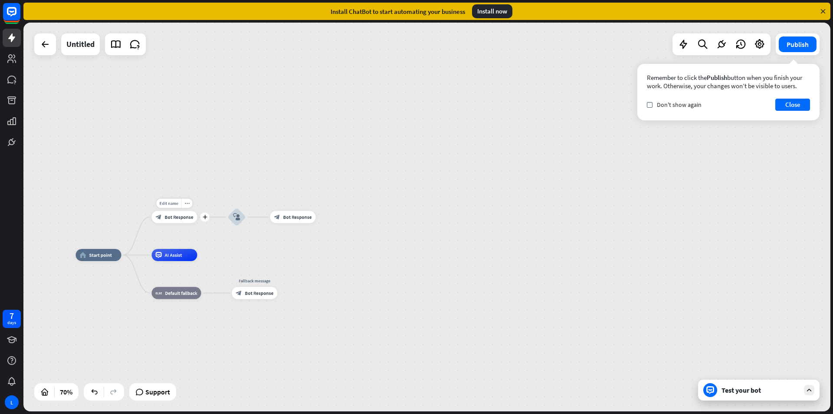
click at [164, 220] on div "block_bot_response Bot Response" at bounding box center [175, 217] width 46 height 12
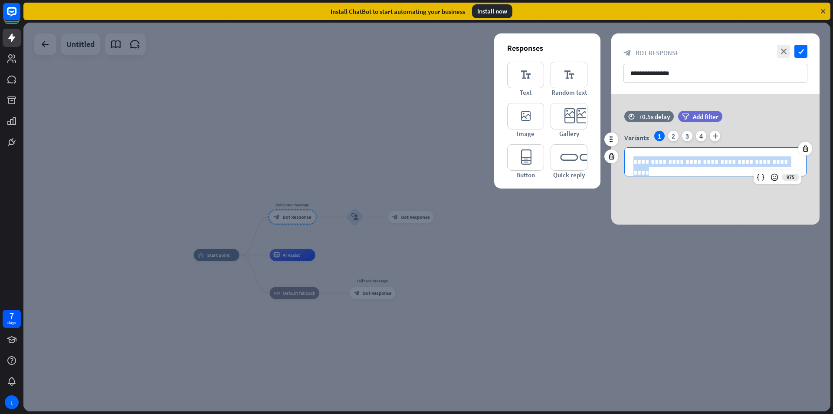
drag, startPoint x: 793, startPoint y: 161, endPoint x: 626, endPoint y: 144, distance: 167.5
click at [626, 144] on div "**********" at bounding box center [715, 154] width 182 height 46
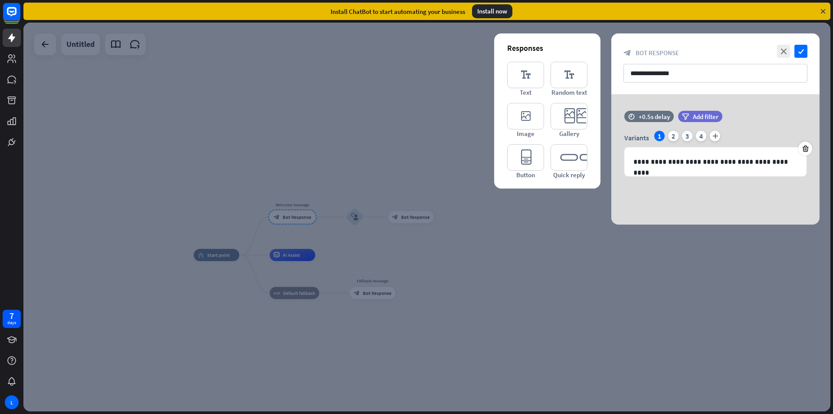
click at [651, 227] on div at bounding box center [426, 217] width 807 height 388
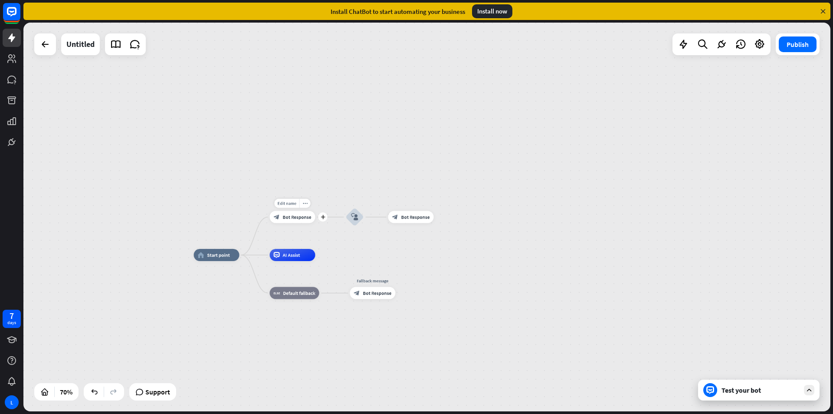
click at [301, 223] on div "Edit name more_horiz plus block_bot_response Bot Response" at bounding box center [293, 217] width 46 height 12
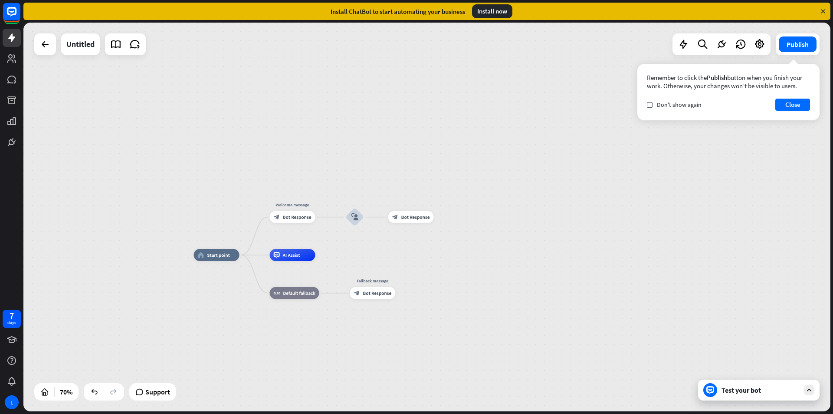
click at [476, 58] on div "home_2 Start point Welcome message block_bot_response Bot Response block_user_i…" at bounding box center [426, 217] width 807 height 388
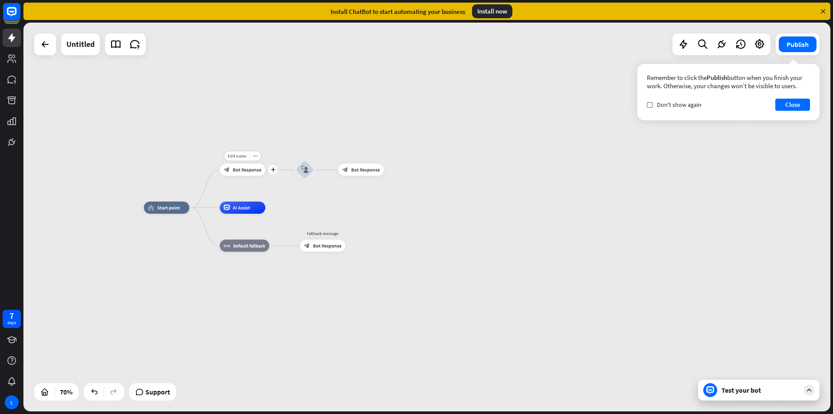
click at [258, 176] on div "Edit name more_horiz plus Welcome message block_bot_response Bot Response" at bounding box center [243, 170] width 46 height 12
click at [258, 176] on div "Edit name more_horiz plus block_bot_response Bot Response" at bounding box center [243, 170] width 46 height 12
click at [232, 176] on div "Edit name more_horiz plus block_bot_response Bot Response" at bounding box center [243, 170] width 46 height 12
click at [240, 174] on div "block_bot_response Bot Response" at bounding box center [243, 170] width 46 height 12
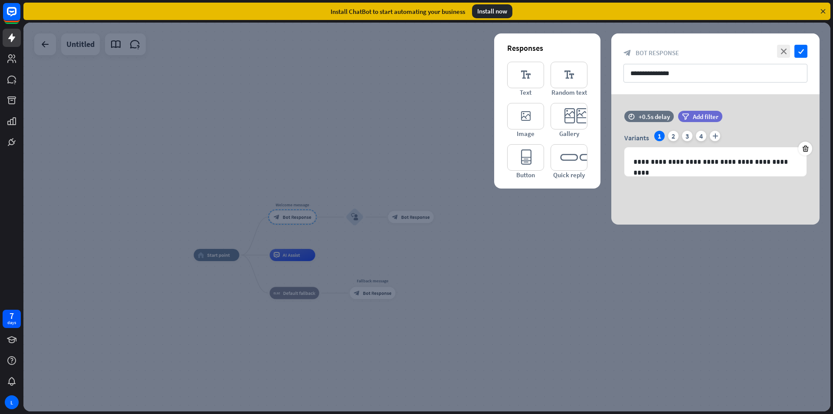
click at [202, 150] on div at bounding box center [426, 217] width 807 height 388
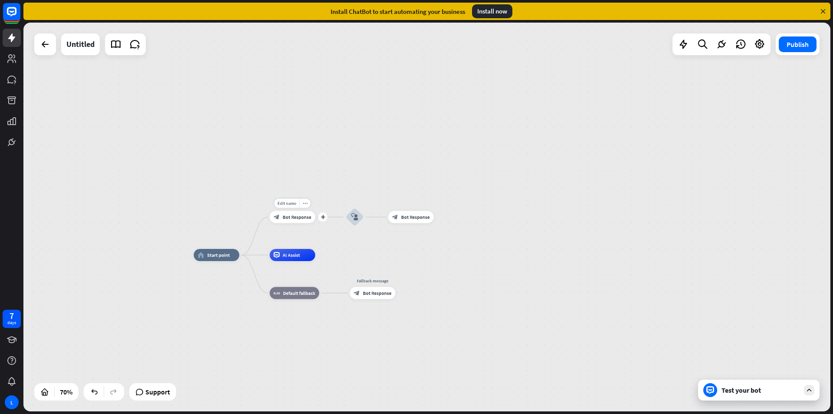
click at [294, 214] on span "Bot Response" at bounding box center [297, 217] width 29 height 6
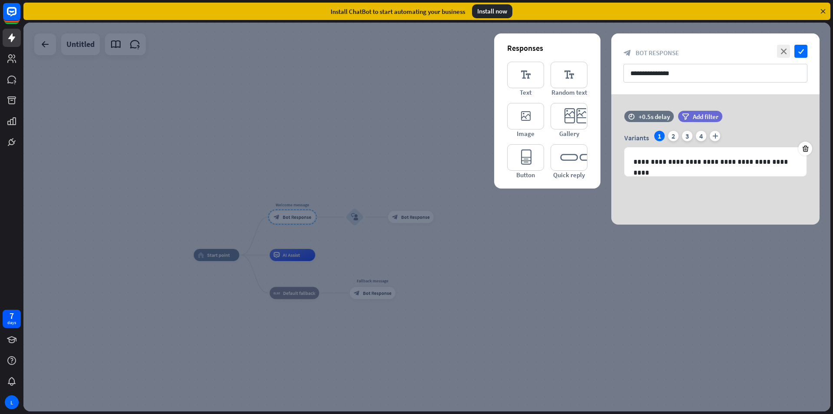
click at [389, 164] on div at bounding box center [426, 217] width 807 height 388
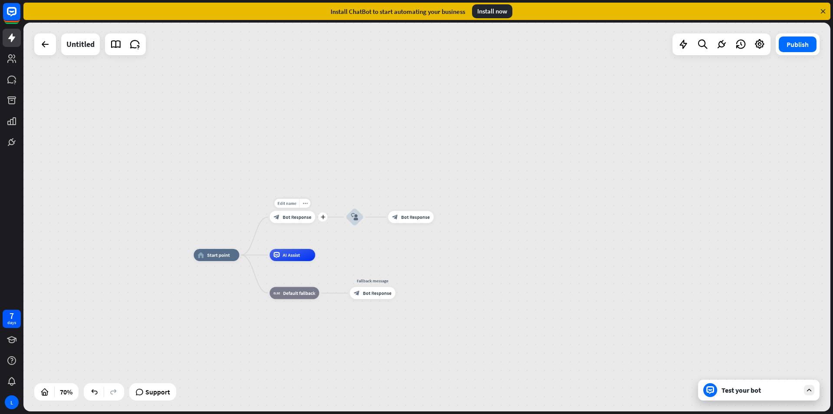
click at [291, 219] on span "Bot Response" at bounding box center [297, 217] width 29 height 6
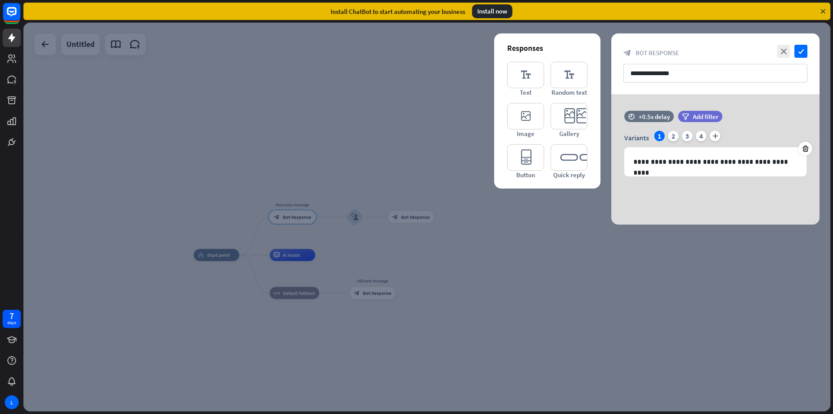
click at [296, 201] on div at bounding box center [426, 217] width 807 height 388
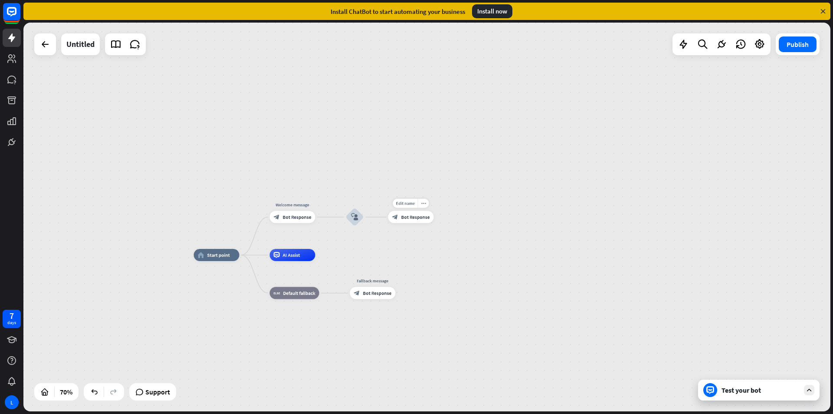
click at [833, 132] on div "home_2 Start point Edit name more_horiz Welcome message block_bot_response Bot …" at bounding box center [428, 218] width 810 height 391
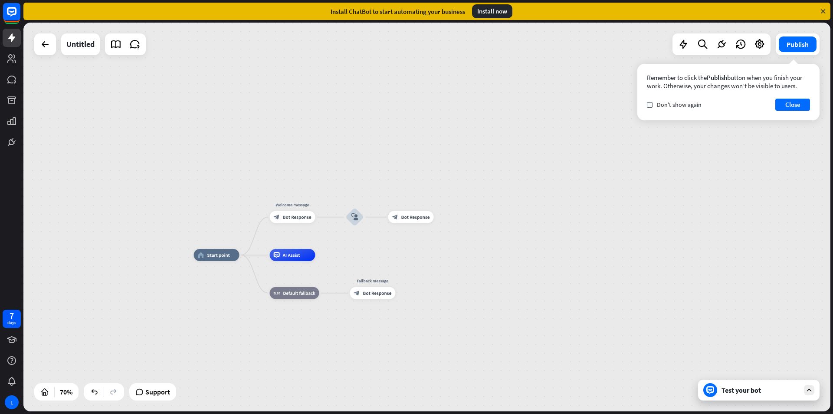
click at [811, 389] on icon at bounding box center [809, 390] width 8 height 8
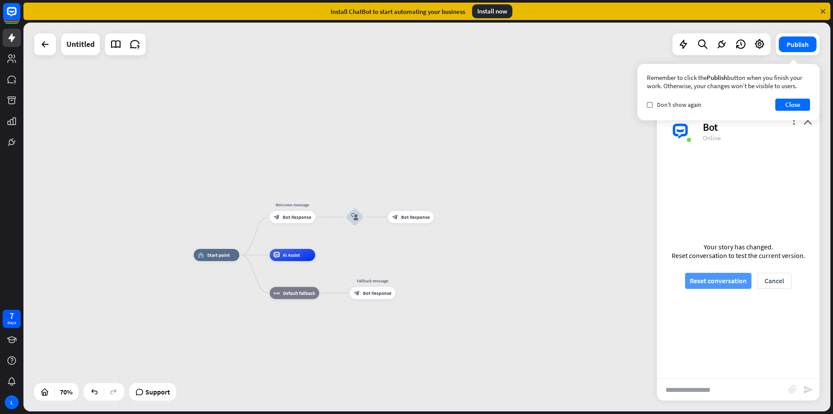
click at [744, 279] on button "Reset conversation" at bounding box center [718, 281] width 66 height 16
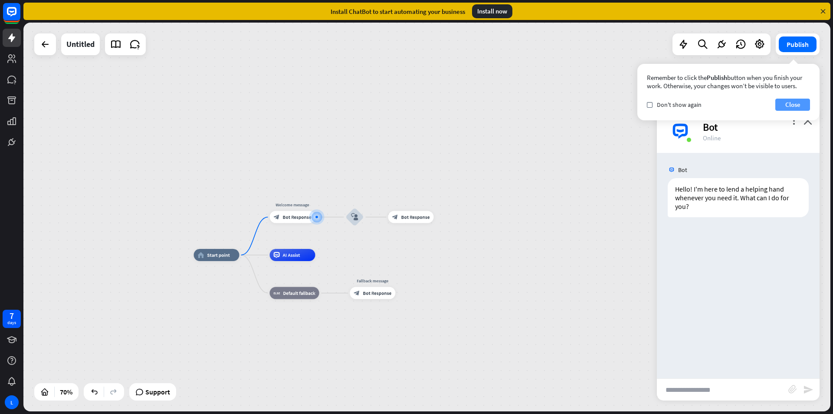
click at [793, 101] on button "Close" at bounding box center [792, 104] width 35 height 12
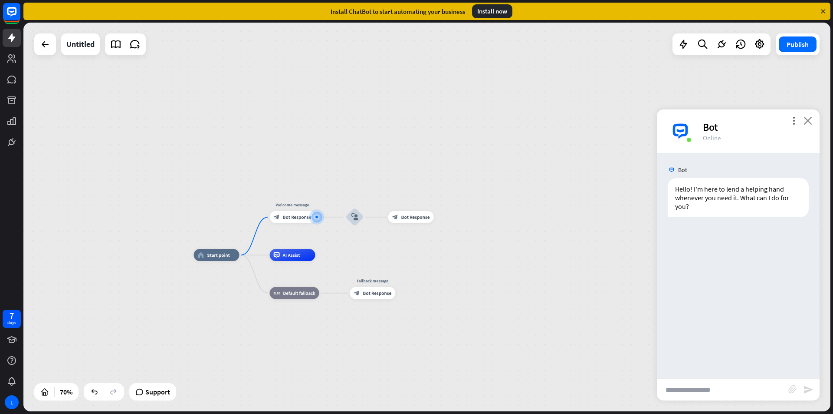
click at [808, 118] on icon "close" at bounding box center [808, 120] width 9 height 8
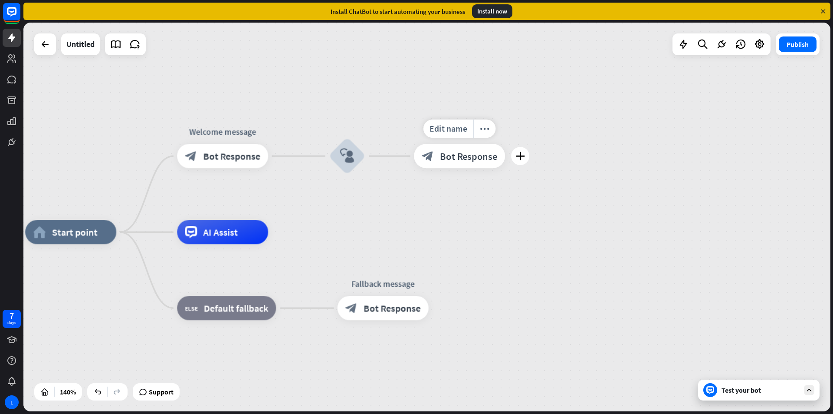
click at [483, 164] on div "block_bot_response Bot Response" at bounding box center [459, 156] width 91 height 24
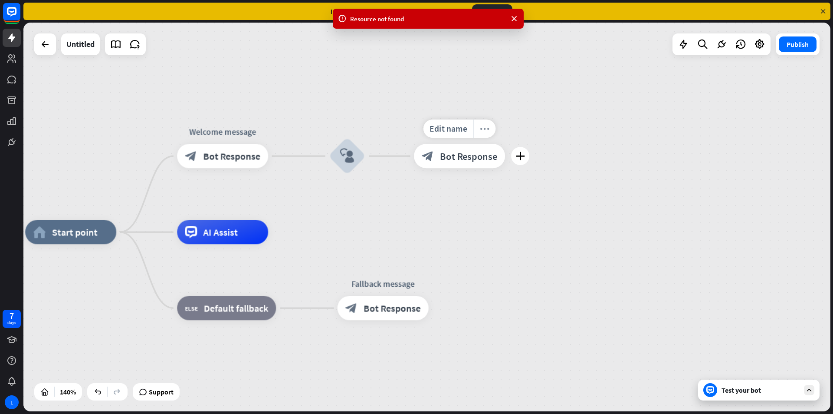
click at [481, 135] on div "more_horiz" at bounding box center [484, 128] width 23 height 18
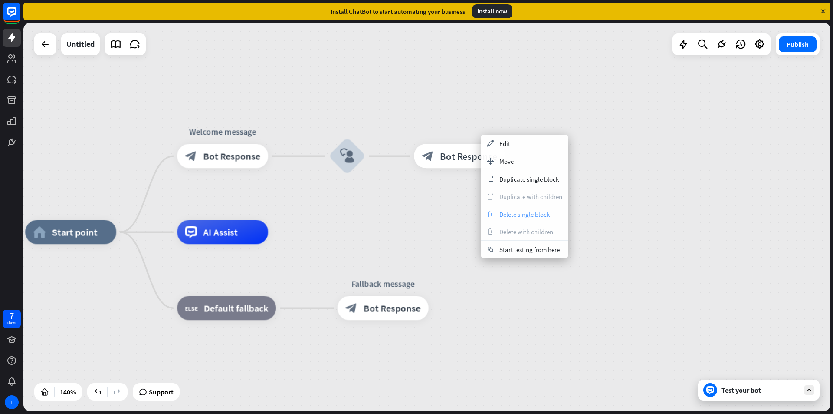
click at [512, 215] on span "Delete single block" at bounding box center [524, 214] width 50 height 8
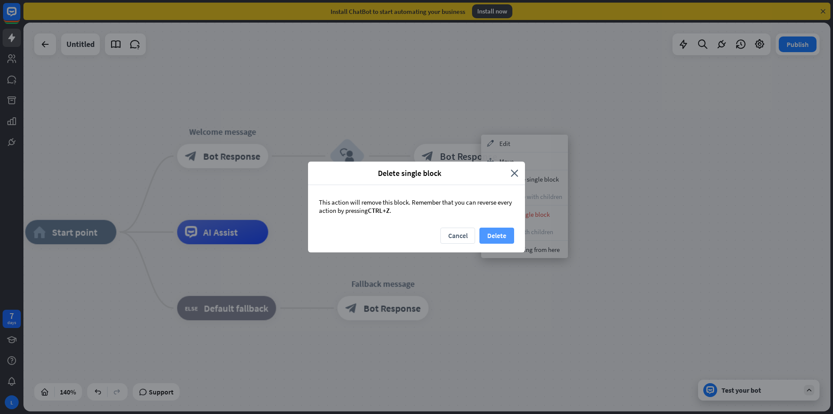
click at [497, 239] on button "Delete" at bounding box center [496, 235] width 35 height 16
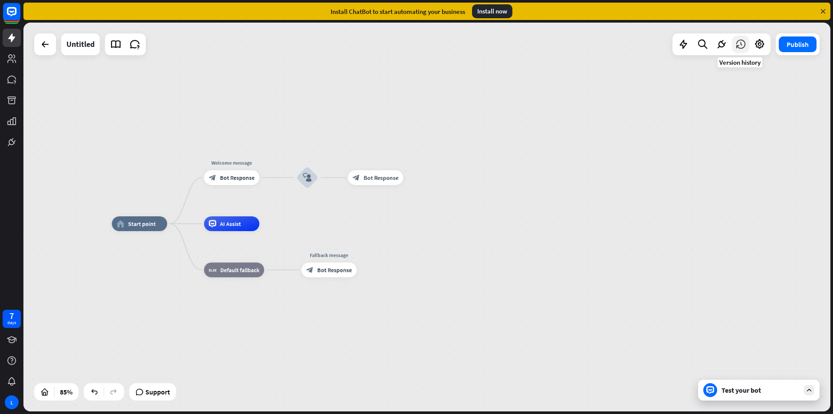
click at [740, 47] on icon at bounding box center [740, 44] width 11 height 11
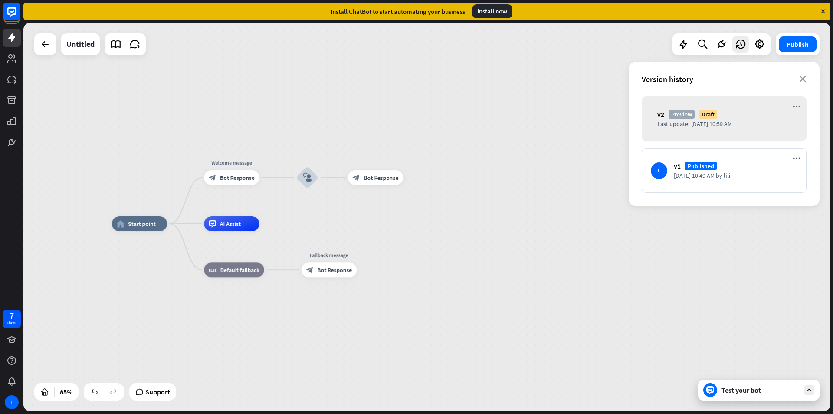
click at [802, 74] on div "Version history close" at bounding box center [724, 79] width 191 height 35
